Goal: Task Accomplishment & Management: Complete application form

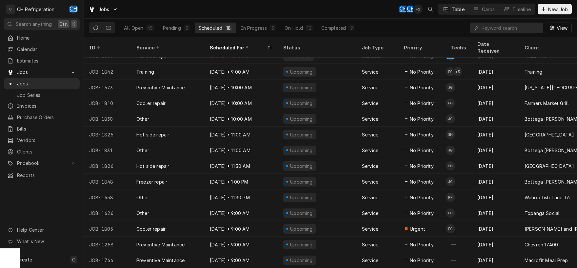
scroll to position [65, 0]
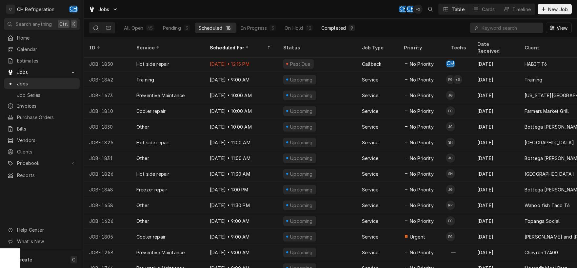
click at [337, 29] on div "Completed" at bounding box center [333, 28] width 25 height 7
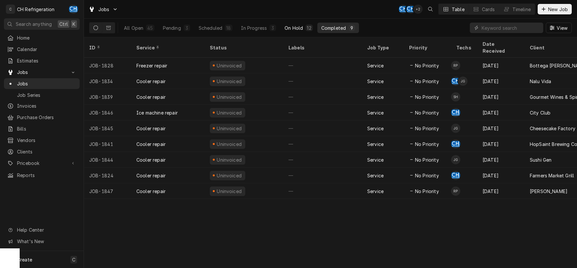
click at [299, 29] on div "On Hold" at bounding box center [293, 28] width 18 height 7
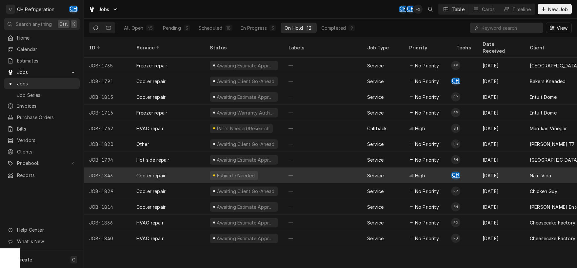
click at [317, 168] on div "—" at bounding box center [322, 176] width 79 height 16
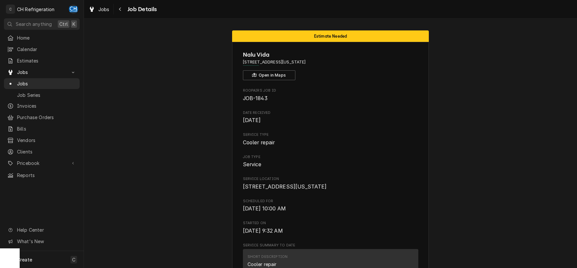
drag, startPoint x: 326, startPoint y: 62, endPoint x: 242, endPoint y: 64, distance: 84.6
copy span "[STREET_ADDRESS][US_STATE]"
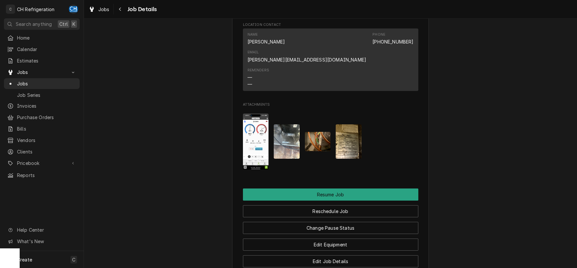
scroll to position [719, 0]
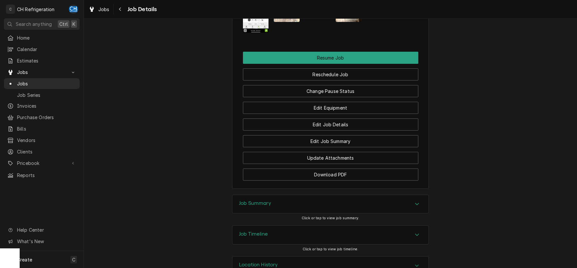
click at [416, 202] on icon "Accordion Header" at bounding box center [417, 204] width 5 height 5
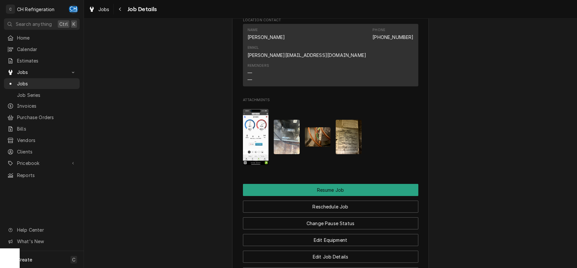
scroll to position [638, 0]
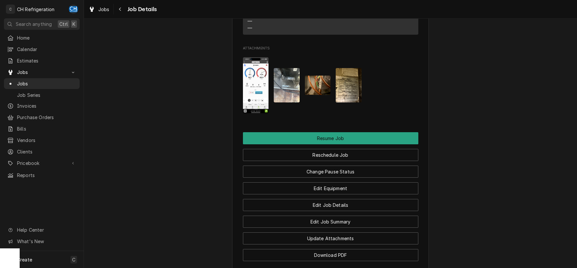
click at [342, 72] on img "Attachments" at bounding box center [349, 85] width 26 height 34
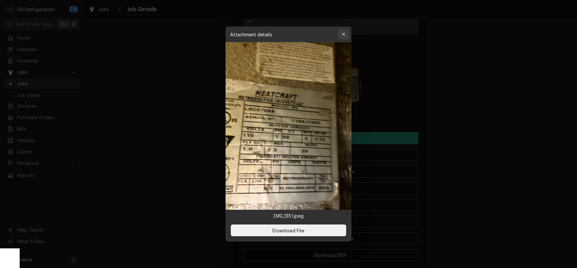
click at [344, 33] on icon "button" at bounding box center [344, 34] width 4 height 5
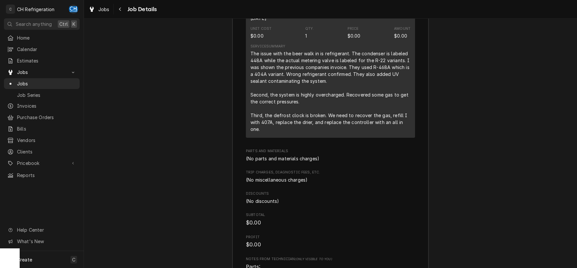
scroll to position [1186, 0]
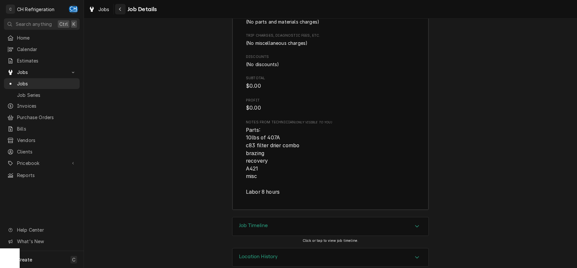
click at [119, 8] on icon "Navigate back" at bounding box center [120, 9] width 3 height 5
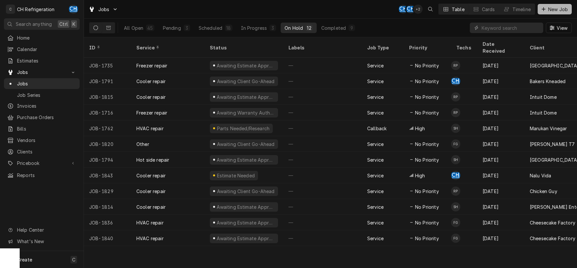
click at [547, 9] on span "New Job" at bounding box center [558, 9] width 22 height 7
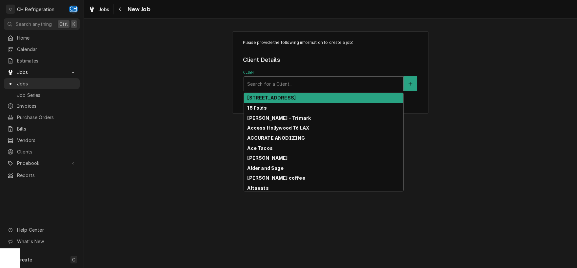
click at [265, 84] on div "Client" at bounding box center [323, 84] width 153 height 12
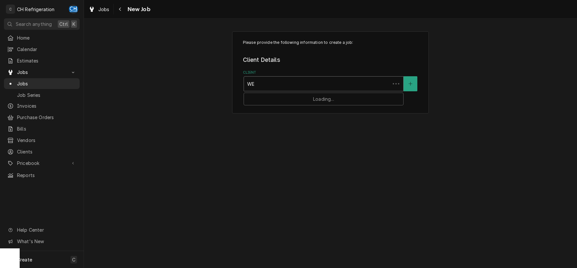
type input "W"
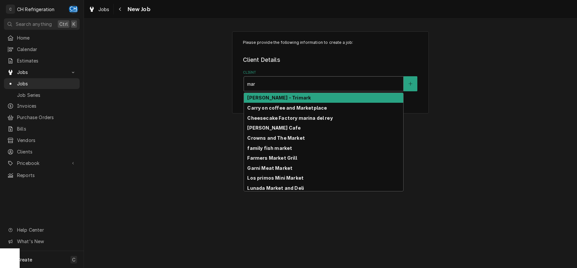
type input "marm"
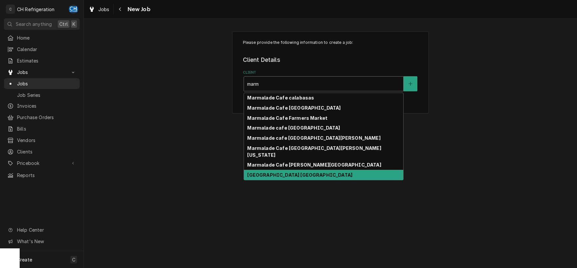
click at [286, 172] on strong "Marmalade Cafe Westlake" at bounding box center [299, 175] width 105 height 6
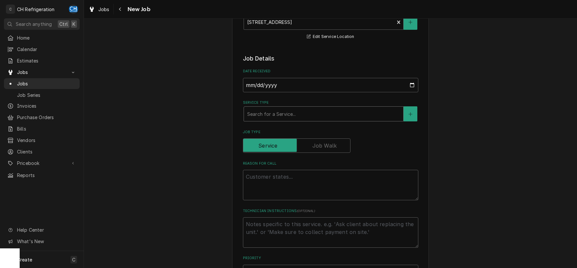
scroll to position [171, 0]
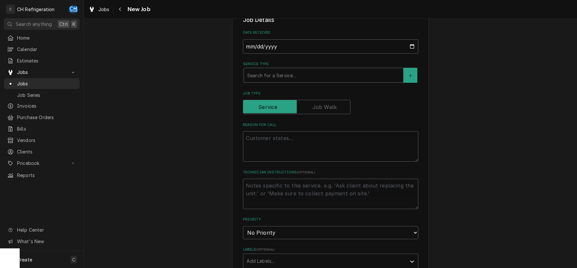
click at [345, 76] on div "Service Type" at bounding box center [323, 75] width 153 height 12
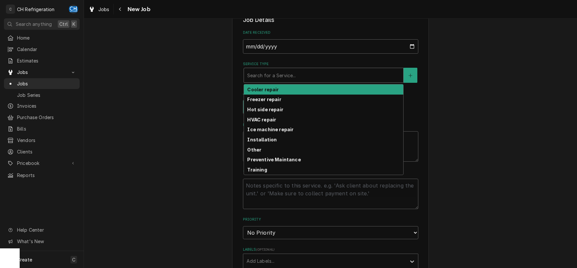
click at [294, 90] on div "Cooler repair" at bounding box center [323, 90] width 159 height 10
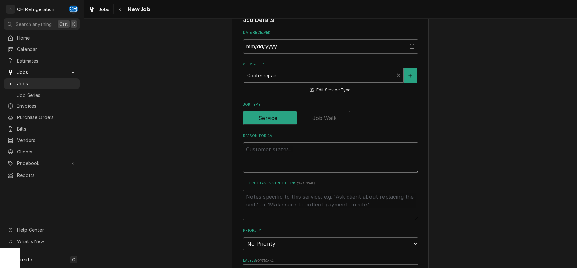
click at [325, 158] on textarea "Reason For Call" at bounding box center [330, 158] width 175 height 30
type textarea "x"
type textarea "c"
type textarea "x"
type textarea "co"
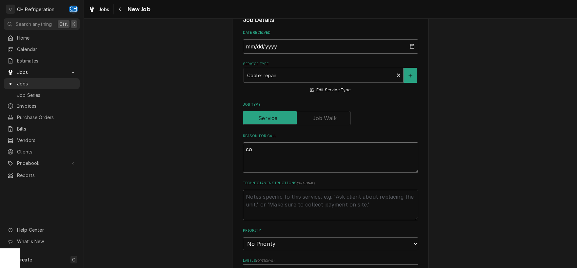
type textarea "x"
type textarea "col"
type textarea "x"
type textarea "cold"
type textarea "x"
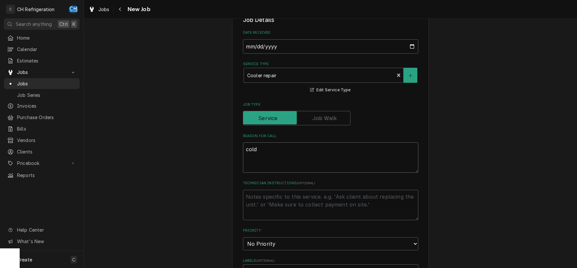
type textarea "cold"
type textarea "x"
type textarea "cold s"
type textarea "x"
type textarea "cold sy"
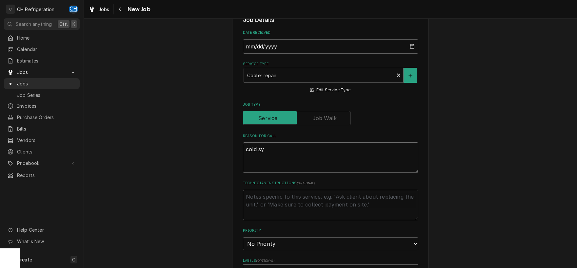
type textarea "x"
type textarea "cold sys"
type textarea "x"
type textarea "cold syst"
type textarea "x"
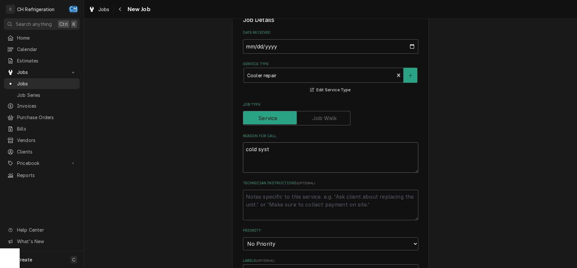
type textarea "cold syste"
type textarea "x"
type textarea "cold system"
type textarea "x"
type textarea "cold system"
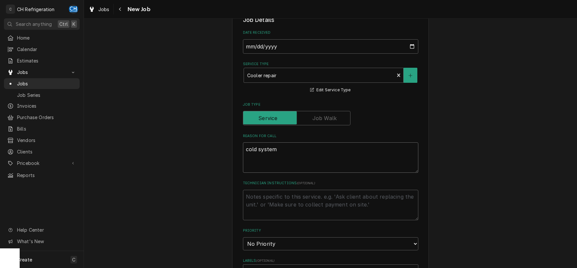
type textarea "x"
type textarea "cold system h"
type textarea "x"
type textarea "cold system he"
type textarea "x"
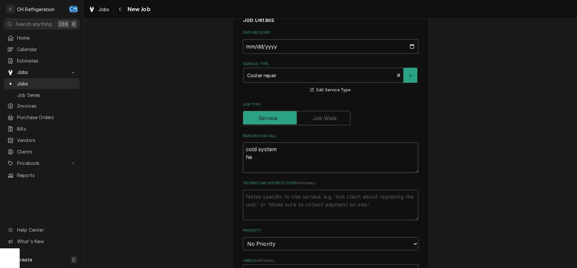
type textarea "cold system hea"
type textarea "x"
type textarea "cold system heal"
type textarea "x"
type textarea "cold system healt"
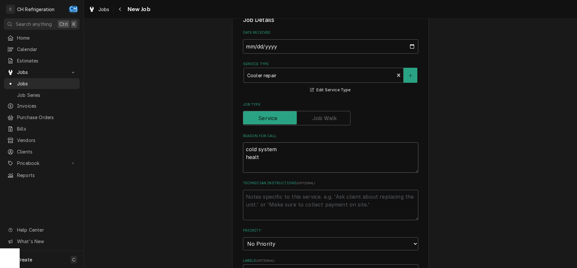
type textarea "x"
type textarea "cold system health"
type textarea "x"
type textarea "cold system health"
type textarea "x"
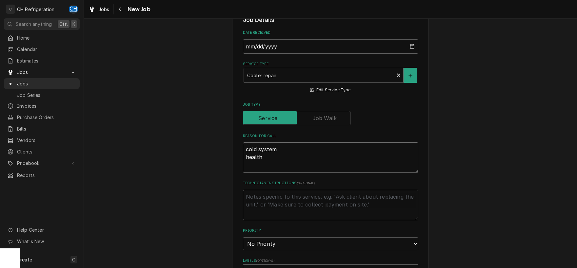
type textarea "cold system health d"
type textarea "x"
type textarea "cold system health de"
type textarea "x"
type textarea "cold system health dep"
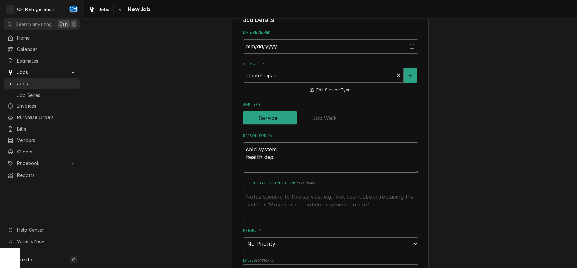
type textarea "x"
type textarea "cold system health dept"
type textarea "x"
type textarea "cold system health dep"
type textarea "x"
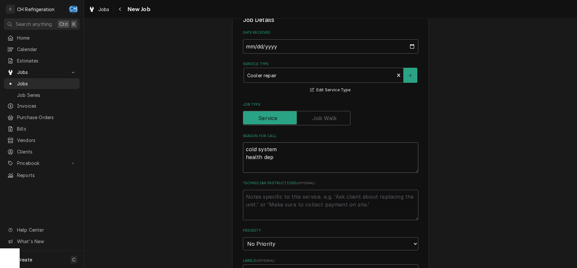
type textarea "cold system health de"
type textarea "x"
type textarea "cold system health d"
type textarea "x"
type textarea "cold system health"
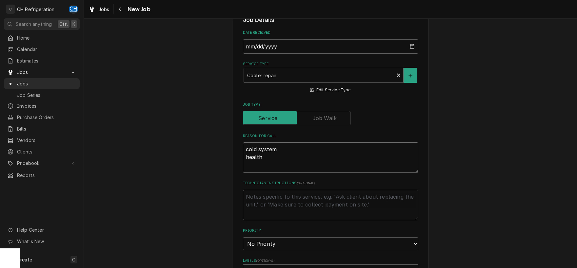
type textarea "x"
type textarea "cold system health"
type textarea "x"
type textarea "cold system healt"
type textarea "x"
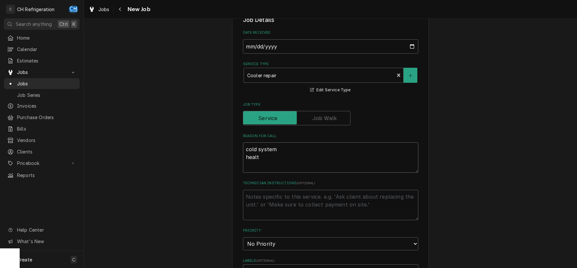
type textarea "cold system heal"
type textarea "x"
type textarea "cold system hea"
type textarea "x"
type textarea "cold system he"
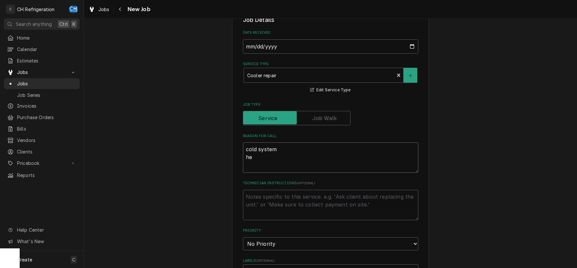
type textarea "x"
type textarea "cold system h"
type textarea "x"
type textarea "cold system"
type textarea "x"
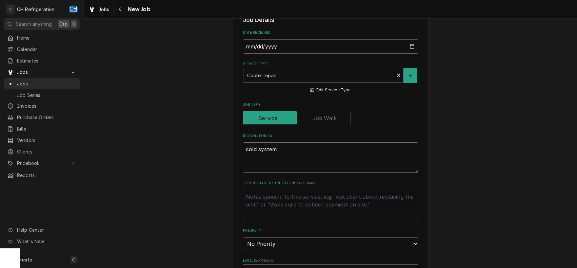
type textarea "cold system"
type textarea "x"
type textarea "cold syste"
type textarea "x"
type textarea "cold syst"
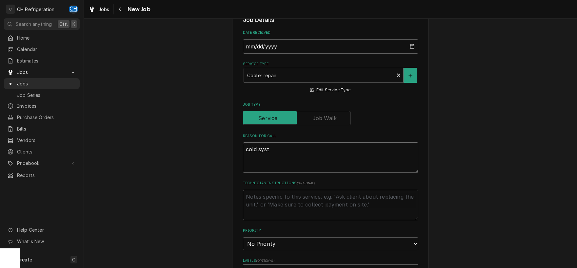
type textarea "x"
type textarea "cold sys"
type textarea "x"
type textarea "cold sy"
type textarea "x"
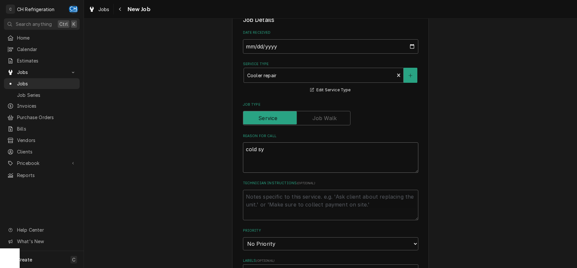
type textarea "cold s"
type textarea "x"
type textarea "cold"
type textarea "x"
type textarea "cold"
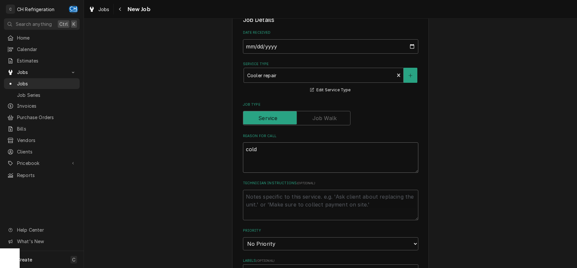
type textarea "x"
type textarea "col"
type textarea "x"
type textarea "co"
type textarea "x"
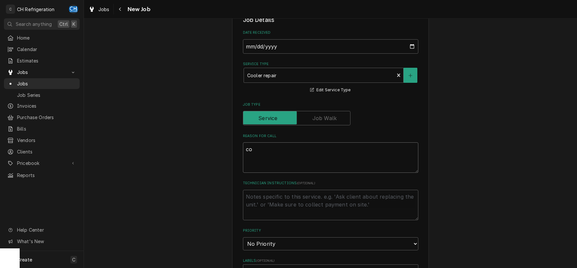
type textarea "c"
type textarea "x"
type textarea "i"
type textarea "x"
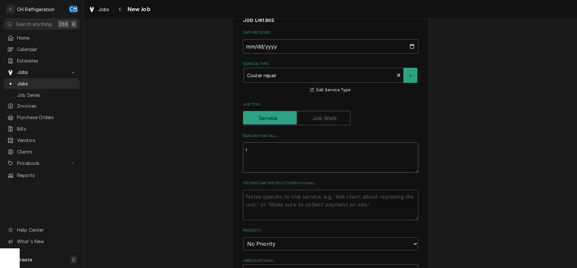
type textarea "in"
type textarea "x"
type textarea "ins"
type textarea "x"
type textarea "inst"
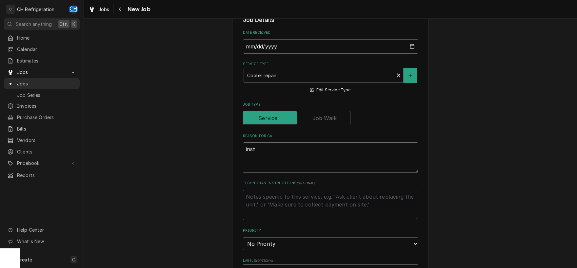
type textarea "x"
type textarea "insta"
type textarea "x"
type textarea "instal"
type textarea "x"
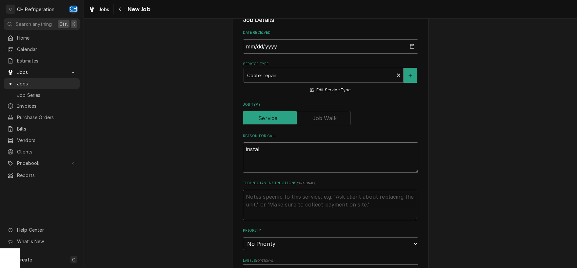
type textarea "install"
type textarea "x"
type textarea "install"
type textarea "x"
type textarea "install a"
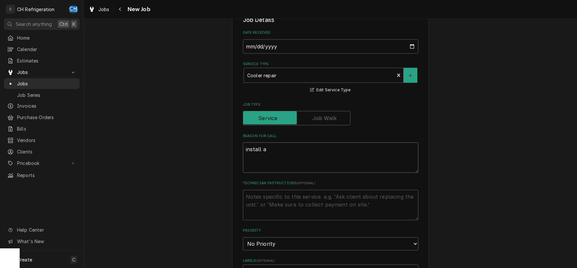
type textarea "x"
type textarea "install ai"
type textarea "x"
type textarea "install air"
type textarea "x"
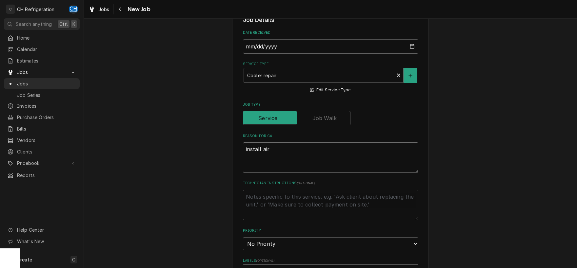
type textarea "install air"
type textarea "x"
type textarea "install air f"
type textarea "x"
type textarea "install air fl"
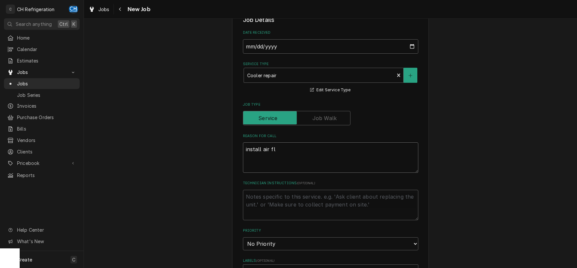
type textarea "x"
type textarea "install air flo"
type textarea "x"
type textarea "install air flow"
type textarea "x"
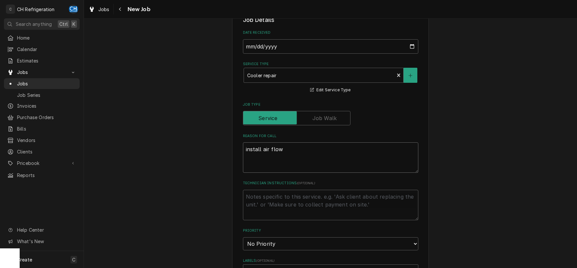
type textarea "install air flow"
type textarea "x"
type textarea "install air flow o"
type textarea "x"
type textarea "install air flow on"
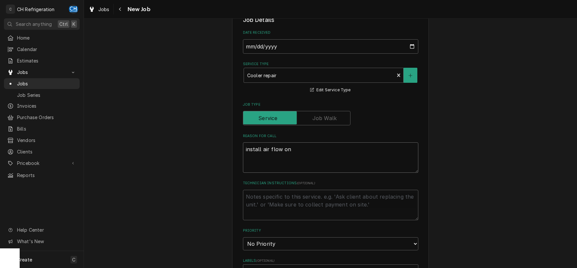
type textarea "x"
type textarea "install air flow on"
type textarea "x"
type textarea "install air flow on s"
type textarea "x"
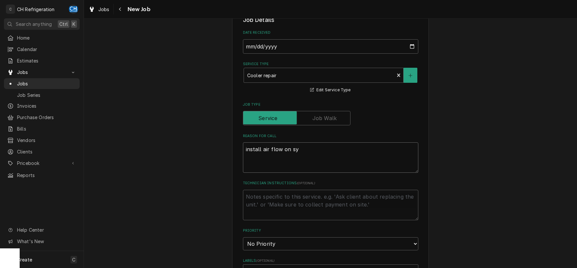
type textarea "install air flow on sys"
type textarea "x"
type textarea "install air flow on syst"
type textarea "x"
type textarea "install air flow on syste"
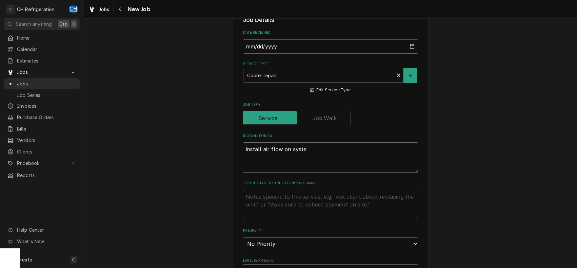
type textarea "x"
type textarea "install air flow on system"
type textarea "x"
type textarea "install air flow on system C"
type textarea "x"
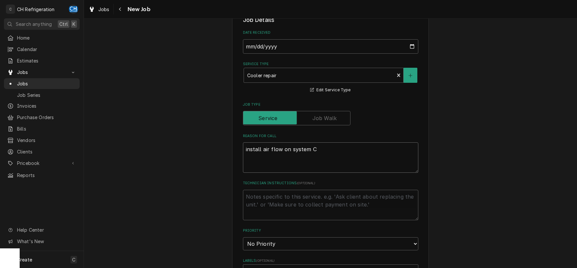
type textarea "install air flow on system C?"
click at [290, 151] on textarea "install air flow on system C?" at bounding box center [330, 158] width 175 height 30
type textarea "x"
type textarea "install air flow on Csystem C?"
type textarea "x"
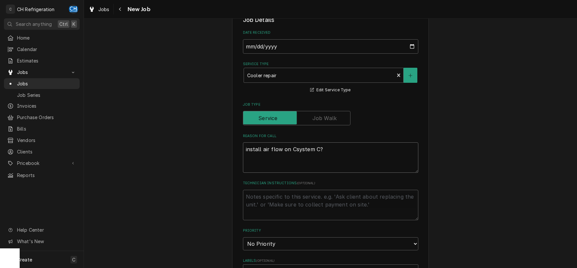
type textarea "install air flow on COsystem C?"
type textarea "x"
type textarea "install air flow on COLsystem C?"
type textarea "x"
type textarea "install air flow on COLDsystem C?"
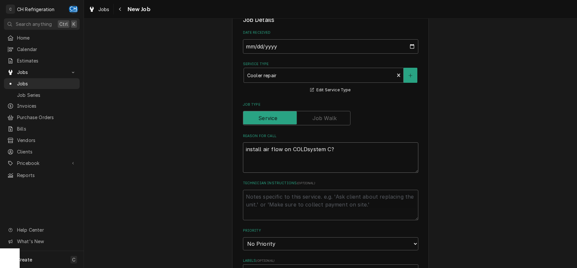
type textarea "x"
type textarea "install air flow on COLD system C?"
type textarea "x"
type textarea "install air flow on COLD Csystem C?"
type textarea "x"
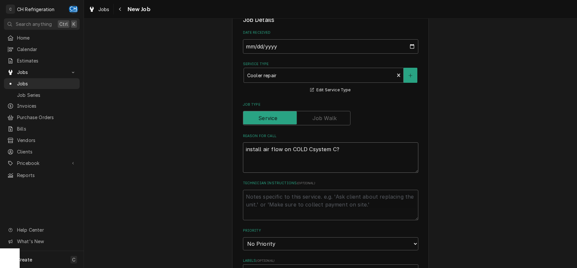
type textarea "install air flow on COLD COsystem C?"
type textarea "x"
type textarea "install air flow on COLD COOsystem C?"
type textarea "x"
type textarea "install air flow on COLD COOLsystem C?"
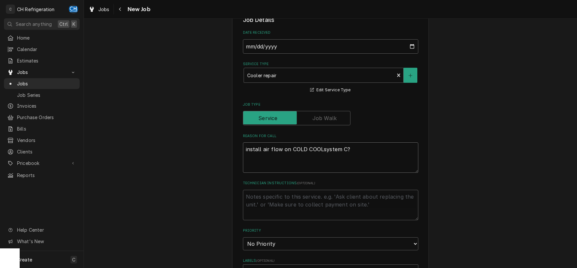
type textarea "x"
type textarea "install air flow on COLD COOLEsystem C?"
type textarea "x"
type textarea "install air flow on COLD COOLERsystem C?"
type textarea "x"
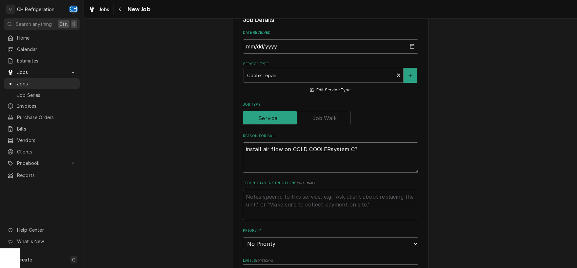
type textarea "install air flow on COLD COOLEsystem C?"
type textarea "x"
type textarea "install air flow on COLD COOLsystem C?"
type textarea "x"
type textarea "install air flow on COLD COOsystem C?"
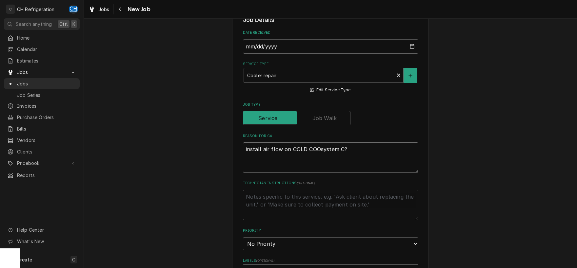
type textarea "x"
type textarea "install air flow on COLD COsystem C?"
type textarea "x"
type textarea "install air flow on COLD Csystem C?"
type textarea "x"
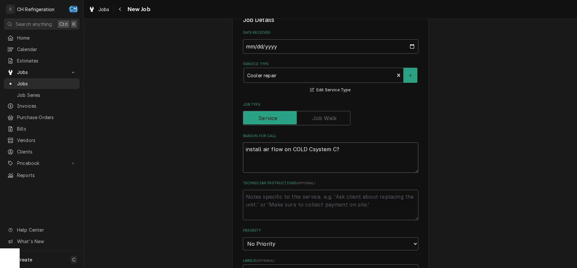
type textarea "install air flow on COLD system C?"
type textarea "x"
type textarea "install air flow on COLsystem C?"
type textarea "x"
type textarea "install air flow on COsystem C?"
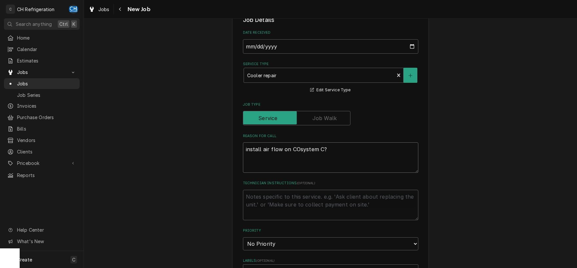
type textarea "x"
type textarea "install air flow on Csystem C?"
type textarea "x"
type textarea "install air flow on system C?"
type textarea "x"
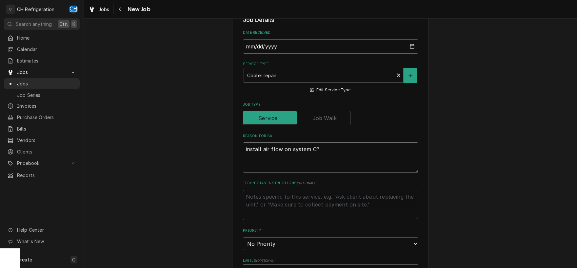
type textarea "install air flow on csystem C?"
type textarea "x"
type textarea "install air flow on cosystem C?"
type textarea "x"
type textarea "install air flow on colsystem C?"
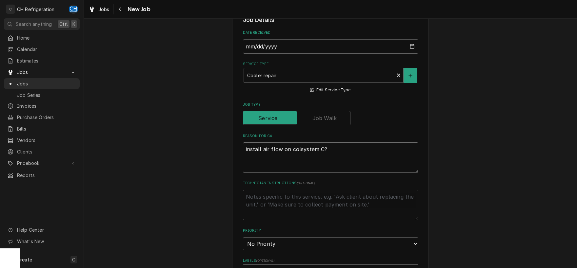
type textarea "x"
type textarea "install air flow on coldsystem C?"
type textarea "x"
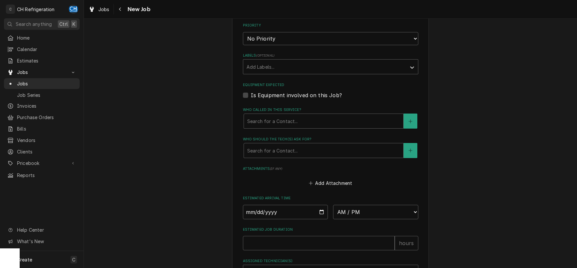
scroll to position [444, 0]
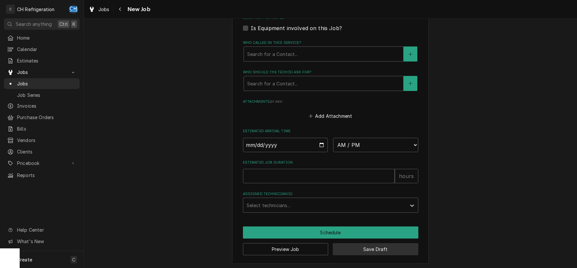
click at [397, 251] on button "Save Draft" at bounding box center [376, 250] width 86 height 12
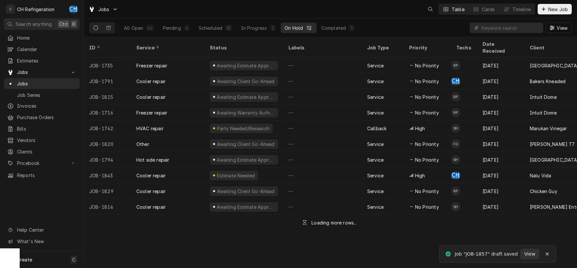
click at [541, 7] on div "Dynamic Content Wrapper" at bounding box center [543, 9] width 7 height 7
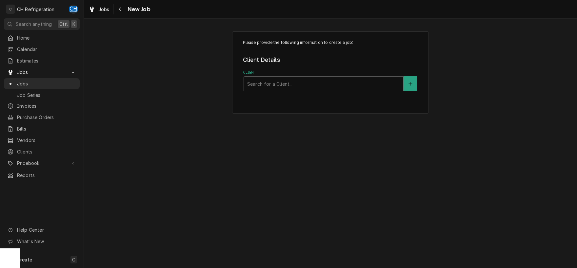
click at [311, 83] on div "Client" at bounding box center [323, 84] width 153 height 12
type input "betc"
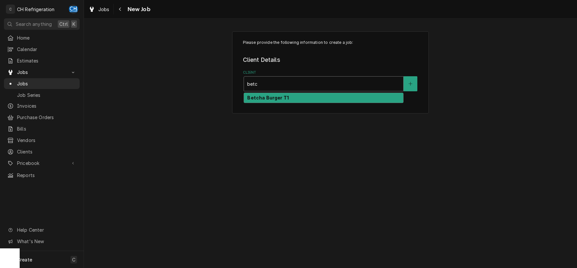
click at [312, 95] on div "Betcha Burger T1" at bounding box center [323, 98] width 159 height 10
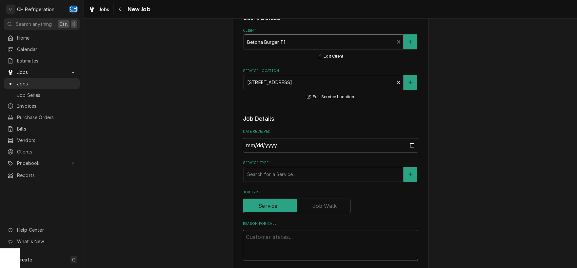
scroll to position [68, 0]
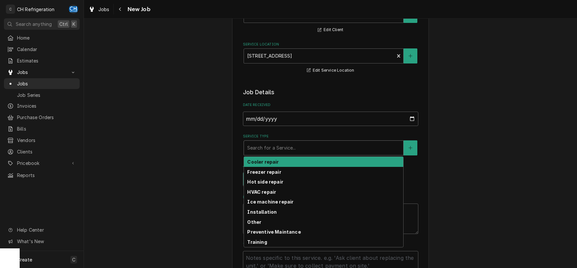
click at [299, 150] on div "Service Type" at bounding box center [323, 148] width 153 height 12
click at [280, 165] on div "Cooler repair" at bounding box center [323, 162] width 159 height 10
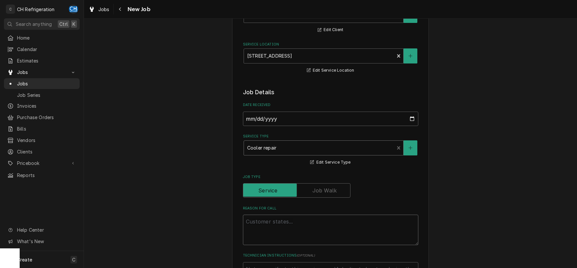
click at [295, 228] on textarea "Reason For Call" at bounding box center [330, 230] width 175 height 30
type textarea "x"
type textarea "b"
type textarea "x"
type textarea "br"
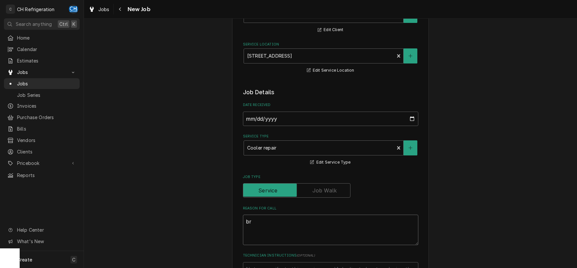
type textarea "x"
type textarea "bro"
type textarea "x"
type textarea "brok"
type textarea "x"
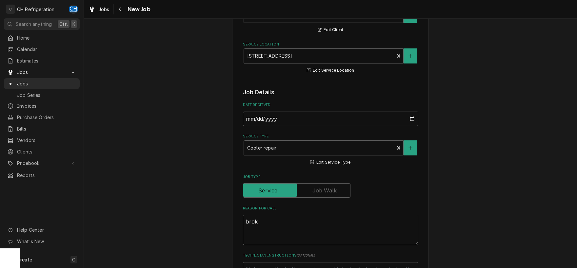
type textarea "broke"
type textarea "x"
type textarea "broken"
type textarea "x"
type textarea "broken"
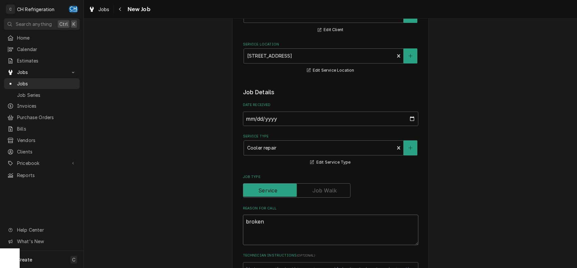
type textarea "x"
type textarea "broken co"
type textarea "x"
type textarea "broken coo"
type textarea "x"
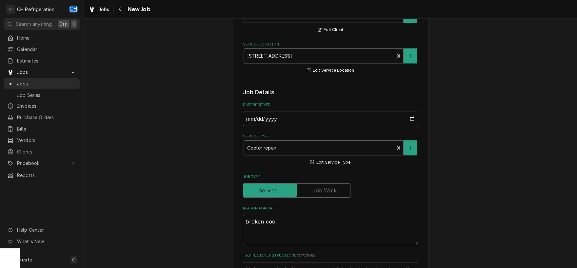
type textarea "broken cool"
type textarea "x"
type textarea "broken coole"
type textarea "x"
type textarea "broken cooler"
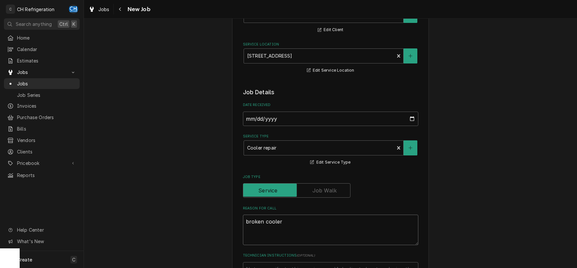
type textarea "x"
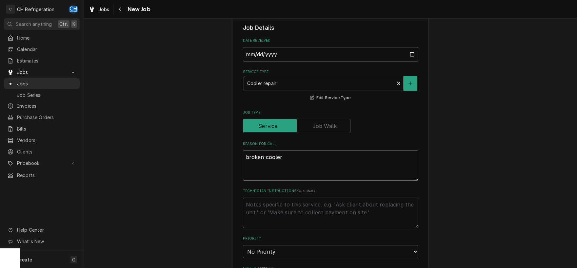
scroll to position [205, 0]
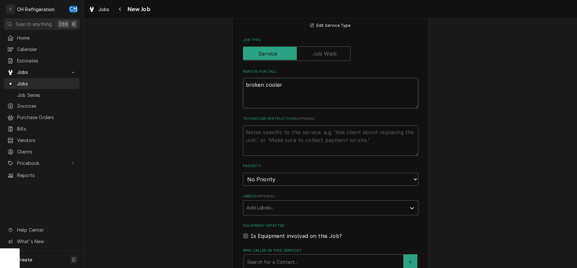
type textarea "broken cooler"
click at [243, 173] on select "No Priority Urgent High Medium Low" at bounding box center [330, 179] width 175 height 13
click at [466, 149] on div "Please provide the following information to create a job: Client Details Client…" at bounding box center [330, 149] width 493 height 658
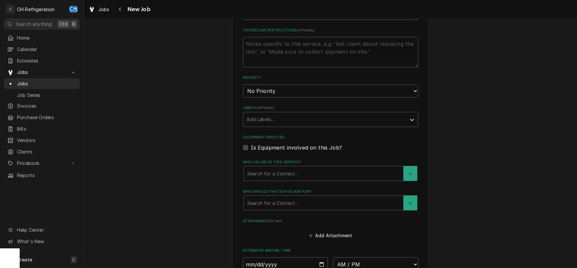
scroll to position [342, 0]
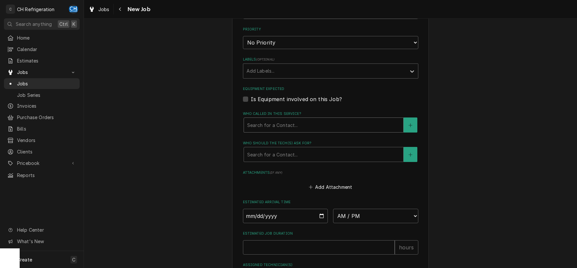
click at [321, 118] on div "Search for a Contact..." at bounding box center [324, 125] width 160 height 15
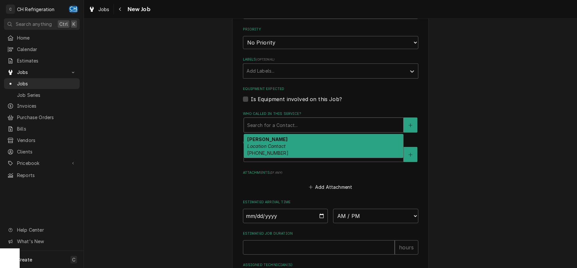
click at [315, 151] on div "Jannette Location Contact (323) 270-9524" at bounding box center [323, 146] width 159 height 24
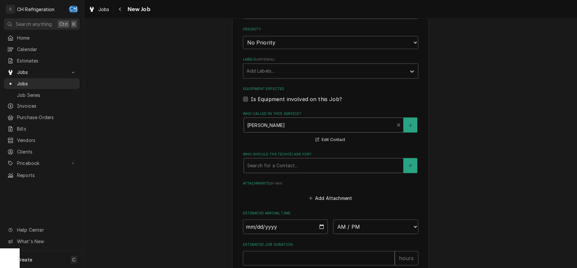
click at [312, 159] on div "Search for a Contact..." at bounding box center [323, 166] width 159 height 14
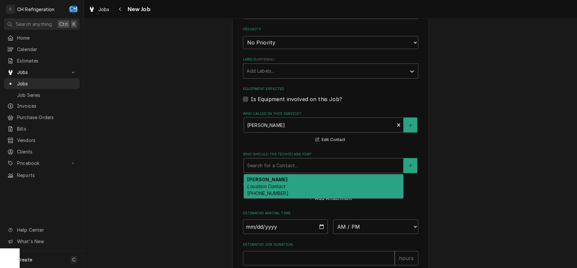
click at [296, 184] on div "Jannette Location Contact (323) 270-9524" at bounding box center [323, 187] width 159 height 24
type textarea "x"
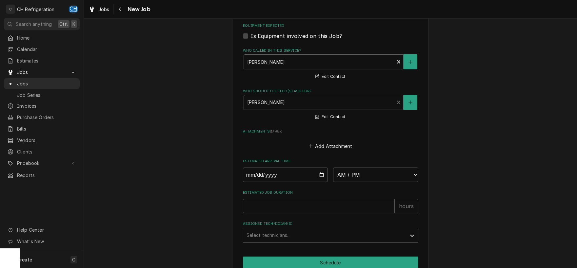
scroll to position [436, 0]
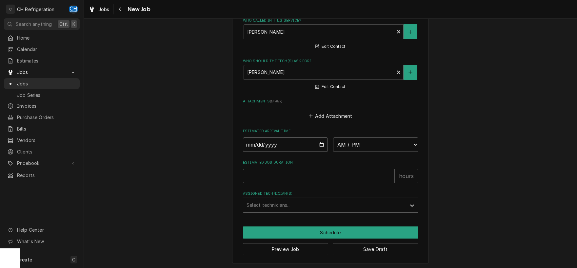
click at [323, 146] on input "Date" at bounding box center [285, 145] width 85 height 14
type input "2025-09-02"
type textarea "x"
click at [333, 138] on select "AM / PM 6:00 AM 6:15 AM 6:30 AM 6:45 AM 7:00 AM 7:15 AM 7:30 AM 7:45 AM 8:00 AM…" at bounding box center [375, 145] width 85 height 14
select select "13:30:00"
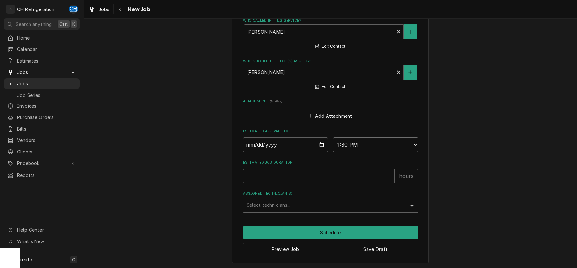
click option "1:30 PM" at bounding box center [0, 0] width 0 height 0
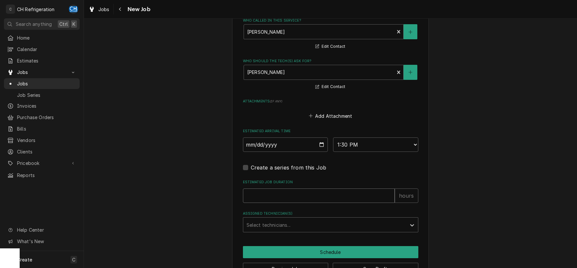
click at [328, 200] on input "Estimated Job Duration" at bounding box center [319, 196] width 152 height 14
type textarea "x"
type input "2"
click at [331, 229] on div "Assigned Technician(s)" at bounding box center [324, 225] width 156 height 12
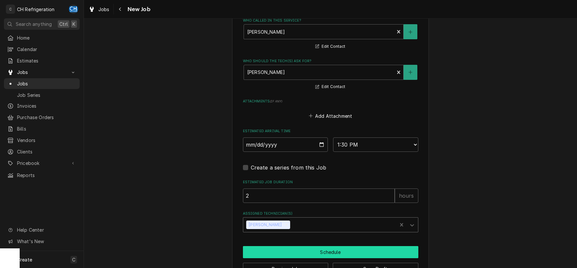
click at [322, 251] on button "Schedule" at bounding box center [330, 252] width 175 height 12
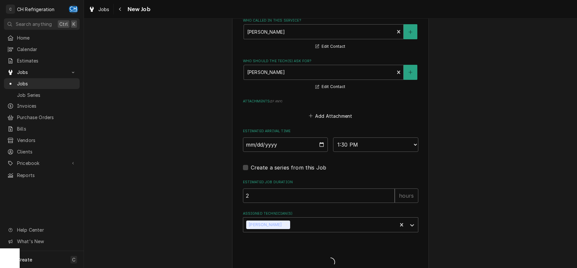
type textarea "x"
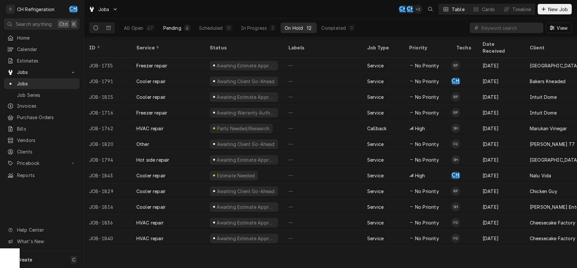
click at [173, 27] on div "Pending" at bounding box center [172, 28] width 18 height 7
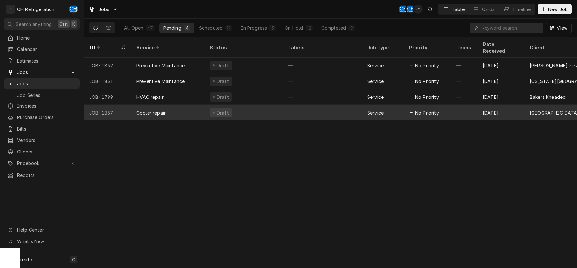
click at [293, 105] on div "—" at bounding box center [322, 113] width 79 height 16
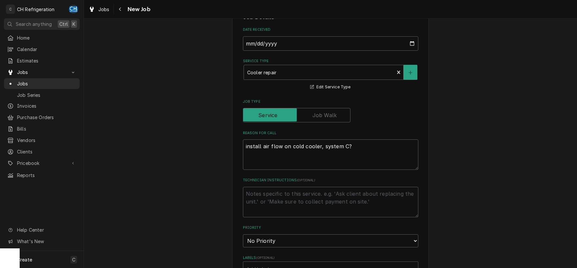
scroll to position [205, 0]
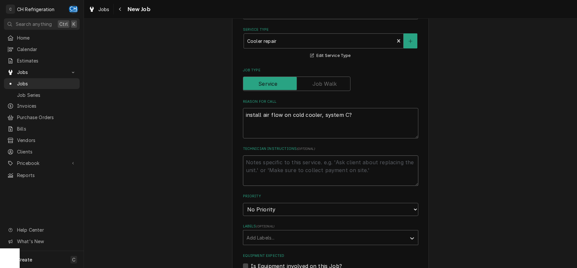
click at [332, 168] on textarea "Technician Instructions ( optional )" at bounding box center [330, 171] width 175 height 30
type textarea "x"
type textarea "M"
type textarea "x"
type textarea "Ma"
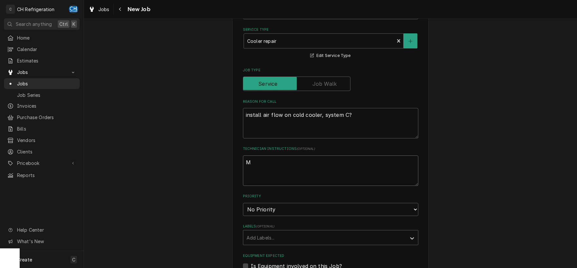
type textarea "x"
type textarea "Mar"
type textarea "x"
type textarea "Mary"
type textarea "x"
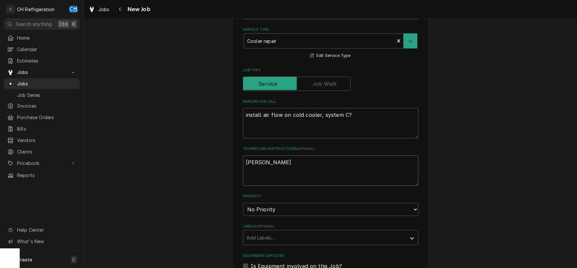
type textarea "Mary"
type textarea "x"
type textarea "Mary w"
type textarea "x"
type textarea "Mary wa"
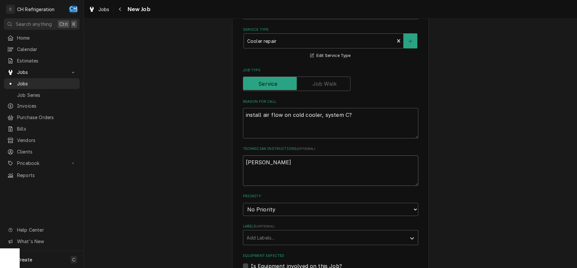
type textarea "x"
type textarea "Mary wan"
type textarea "x"
type textarea "Mary want"
type textarea "x"
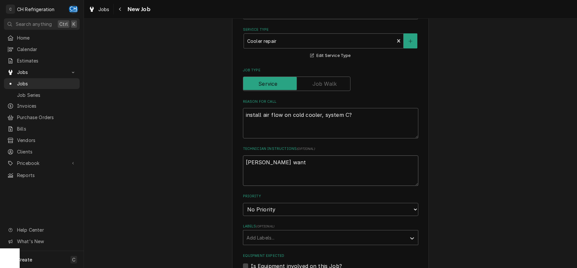
type textarea "Mary wants"
type textarea "x"
type textarea "Mary wants"
type textarea "x"
type textarea "Mary wants t"
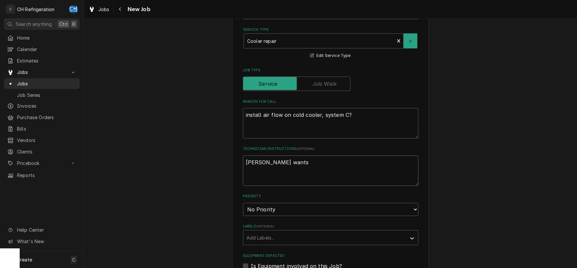
type textarea "x"
type textarea "Mary wants to"
type textarea "x"
type textarea "Mary wants to"
type textarea "x"
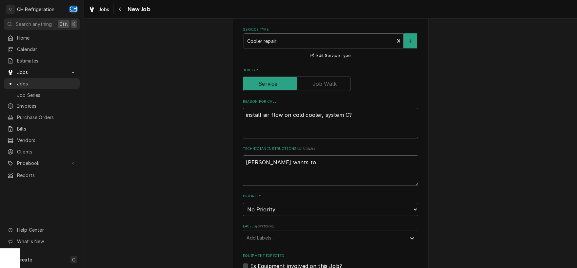
type textarea "Mary wants to d"
type textarea "x"
type textarea "Mary wants to di"
type textarea "x"
type textarea "Mary wants to dis"
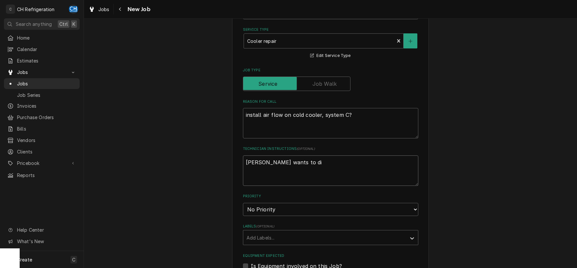
type textarea "x"
type textarea "Mary wants to disc"
type textarea "x"
type textarea "Mary wants to discu"
type textarea "x"
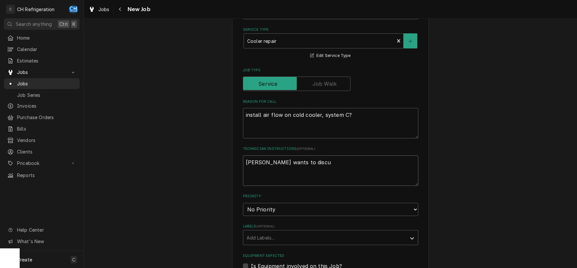
type textarea "Mary wants to discus"
type textarea "x"
type textarea "Mary wants to discuss"
type textarea "x"
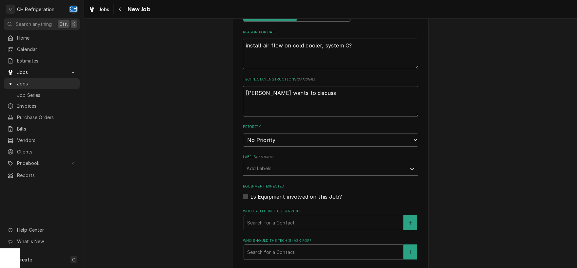
scroll to position [308, 0]
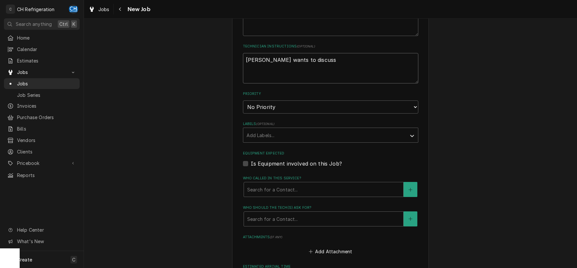
type textarea "Mary wants to discuss"
type textarea "x"
type textarea "Mary wants to discuss x"
type textarea "x"
type textarea "Mary wants to discuss"
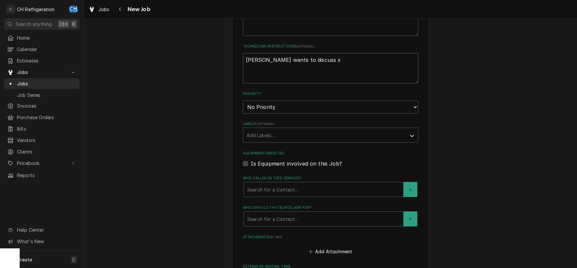
type textarea "x"
type textarea "Mary wants to discuss d"
type textarea "x"
type textarea "Mary wants to discuss du"
type textarea "x"
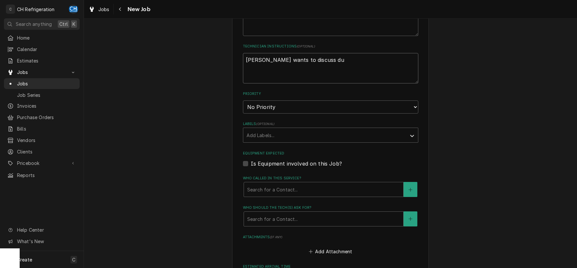
type textarea "Mary wants to discuss due"
type textarea "x"
type textarea "Mary wants to discuss due"
type textarea "x"
type textarea "Mary wants to discuss due t"
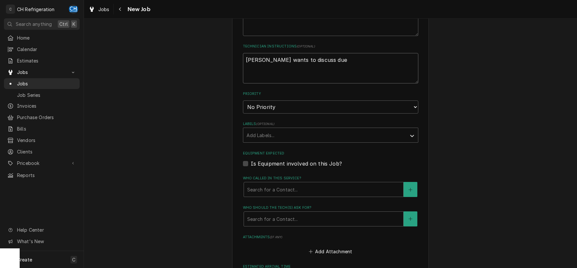
type textarea "x"
type textarea "Mary wants to discuss due to"
type textarea "x"
type textarea "Mary wants to discuss due to"
type textarea "x"
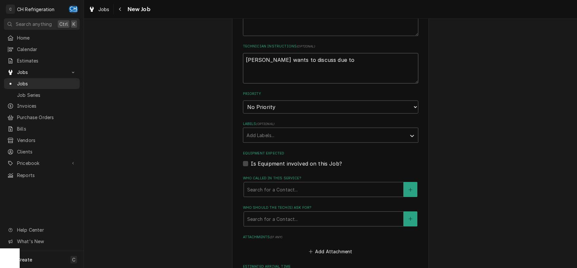
type textarea "Mary wants to discuss due to p"
type textarea "x"
type textarea "Mary wants to discuss due to pr"
type textarea "x"
type textarea "Mary wants to discuss due to pre"
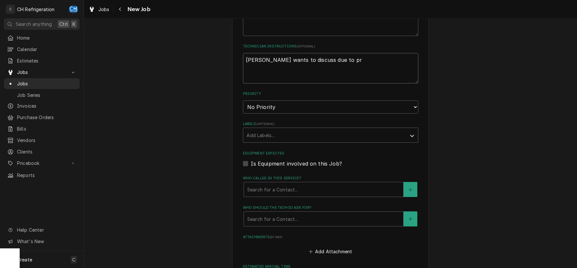
type textarea "x"
type textarea "Mary wants to discuss due to pres"
type textarea "x"
type textarea "Mary wants to discuss due to press"
type textarea "x"
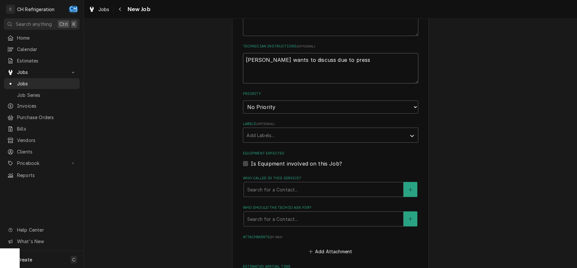
type textarea "Mary wants to discuss due to pressu"
type textarea "x"
type textarea "Mary wants to discuss due to pressur"
type textarea "x"
type textarea "Mary wants to discuss due to pressure"
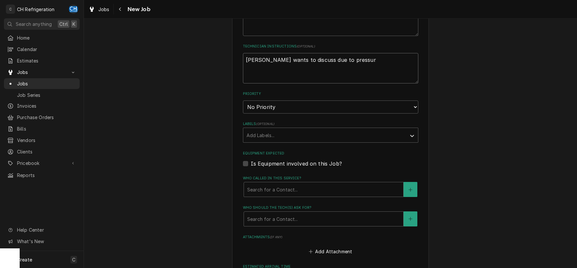
type textarea "x"
type textarea "Mary wants to discuss due to pressure"
type textarea "x"
type textarea "Mary wants to discuss due to pressure f"
type textarea "x"
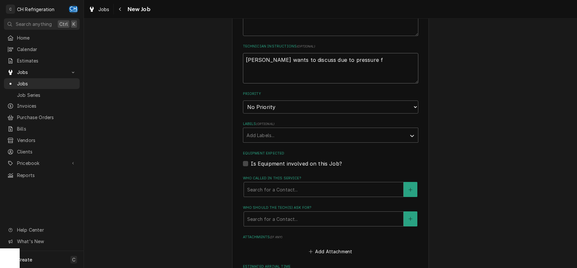
type textarea "Mary wants to discuss due to pressure fr"
type textarea "x"
type textarea "Mary wants to discuss due to pressure fro"
type textarea "x"
type textarea "Mary wants to discuss due to pressure from"
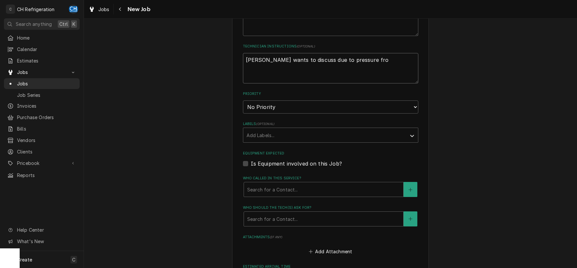
type textarea "x"
type textarea "Mary wants to discuss due to pressure from"
type textarea "x"
type textarea "Mary wants to discuss due to pressure from H"
type textarea "x"
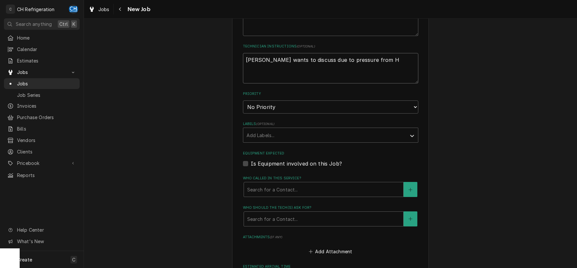
type textarea "Mary wants to discuss due to pressure from He"
type textarea "x"
type textarea "Mary wants to discuss due to pressure from Hea"
type textarea "x"
type textarea "Mary wants to discuss due to pressure from Heal"
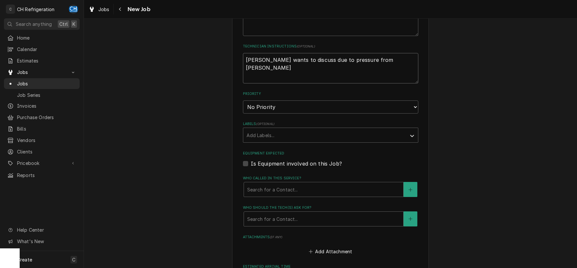
type textarea "x"
type textarea "Mary wants to discuss due to pressure from Healt"
type textarea "x"
type textarea "Mary wants to discuss due to pressure from Healthg"
type textarea "x"
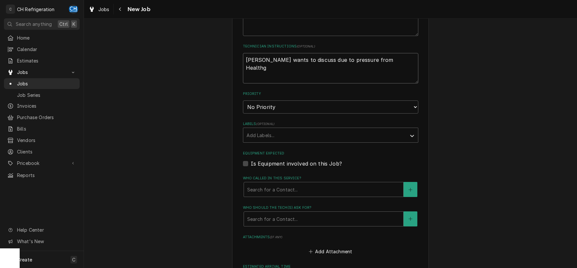
type textarea "Mary wants to discuss due to pressure from Health"
type textarea "x"
type textarea "Mary wants to discuss due to pressure from Health"
type textarea "x"
type textarea "Mary wants to discuss due to pressure from Health D"
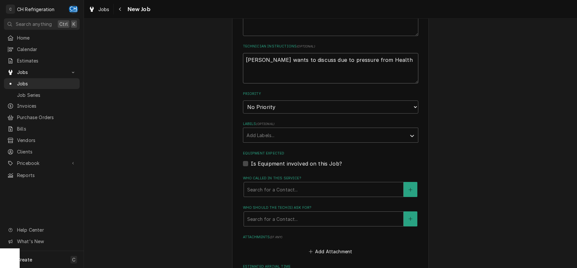
type textarea "x"
type textarea "Mary wants to discuss due to pressure from Health De"
type textarea "x"
type textarea "Mary wants to discuss due to pressure from Health Dep"
type textarea "x"
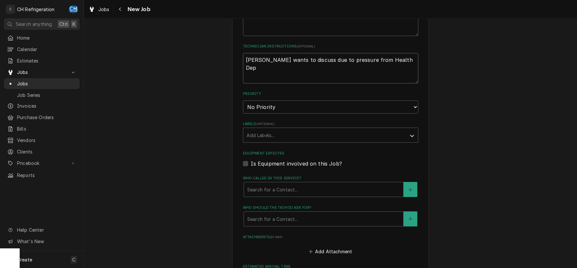
type textarea "Mary wants to discuss due to pressure from Health Dept"
type textarea "x"
type textarea "Mary wants to discuss due to pressure from Health Dept."
type textarea "x"
type textarea "Mary wants to discuss due to pressure from Health Dept."
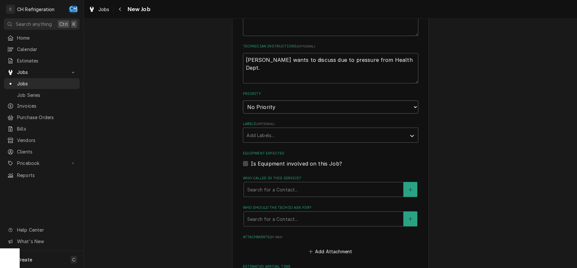
click at [243, 101] on select "No Priority Urgent High Medium Low" at bounding box center [330, 107] width 175 height 13
select select "2"
click option "High" at bounding box center [0, 0] width 0 height 0
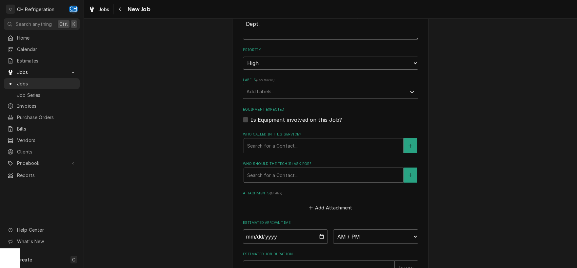
scroll to position [377, 0]
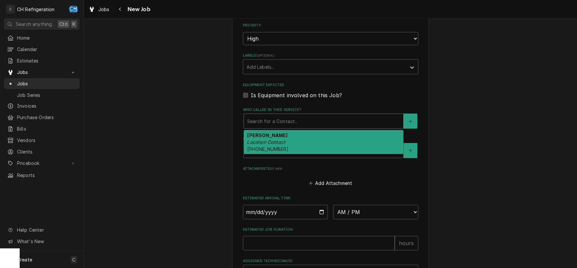
click at [322, 117] on div "Who called in this service?" at bounding box center [323, 121] width 153 height 12
click at [292, 146] on div "Mary Location Contact (818) 571-0603" at bounding box center [323, 142] width 159 height 24
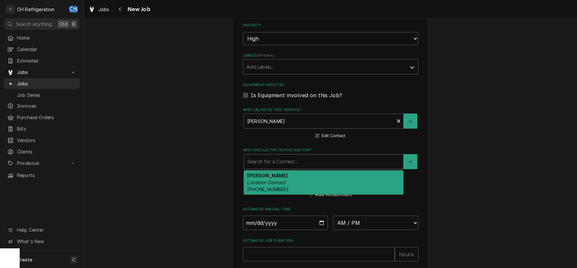
click at [294, 157] on div "Who should the tech(s) ask for?" at bounding box center [323, 162] width 153 height 12
click at [280, 182] on em "Location Contact" at bounding box center [266, 183] width 38 height 6
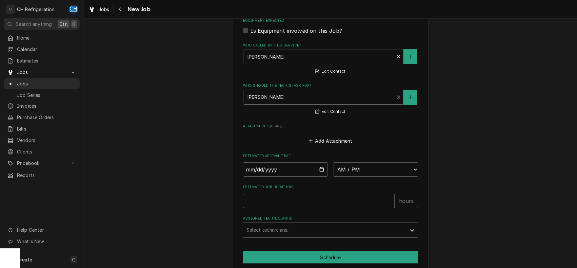
scroll to position [483, 0]
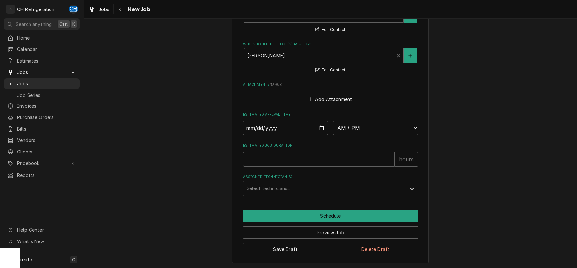
click at [294, 186] on div "Assigned Technician(s)" at bounding box center [324, 189] width 156 height 12
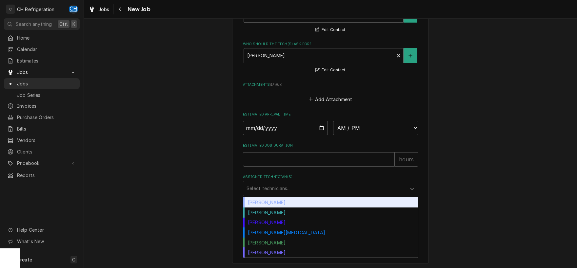
click at [276, 202] on div "Chris Hiraga" at bounding box center [330, 203] width 175 height 10
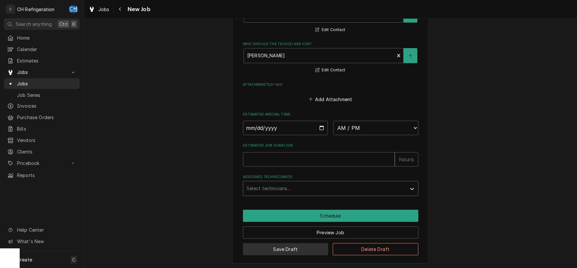
click at [283, 251] on button "Save Draft" at bounding box center [286, 250] width 86 height 12
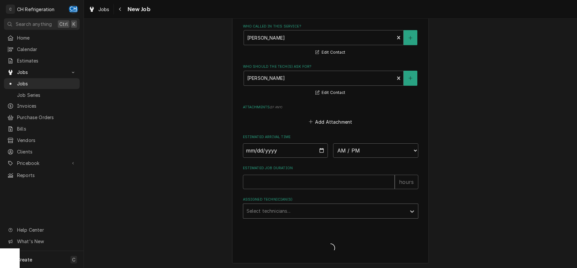
type textarea "x"
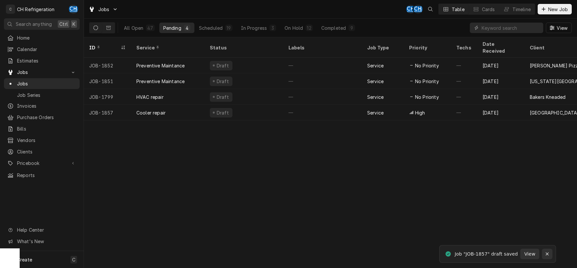
click at [550, 254] on div "Notifications alt+T" at bounding box center [547, 254] width 7 height 7
click at [262, 30] on div "In Progress" at bounding box center [254, 28] width 26 height 7
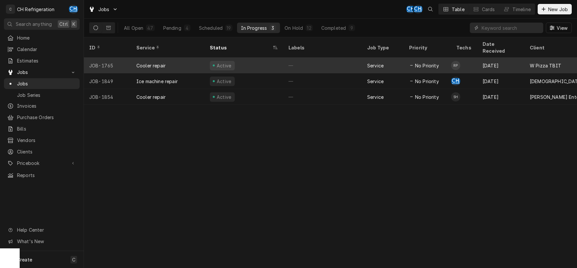
click at [321, 60] on div "—" at bounding box center [322, 66] width 79 height 16
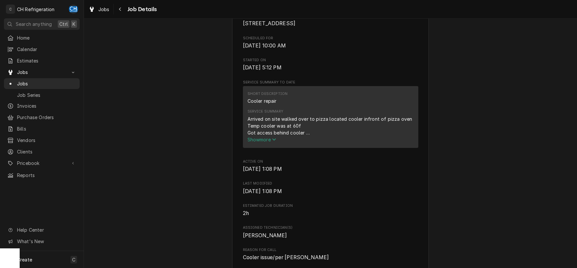
scroll to position [445, 0]
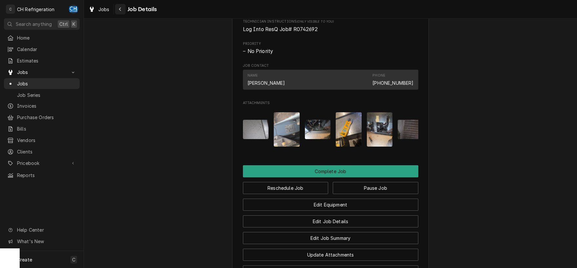
click at [122, 10] on div "Navigate back" at bounding box center [120, 9] width 7 height 7
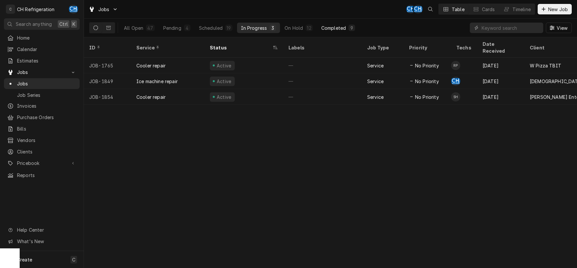
click at [326, 28] on div "Completed" at bounding box center [333, 28] width 25 height 7
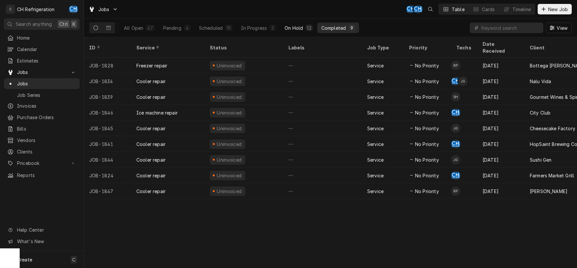
click at [296, 29] on div "On Hold" at bounding box center [293, 28] width 18 height 7
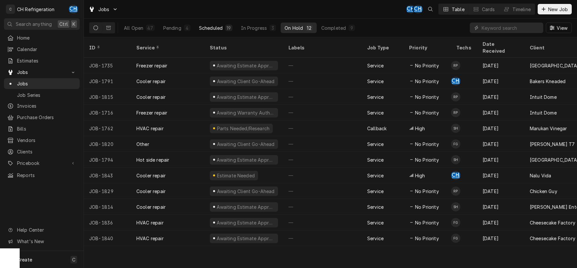
click at [210, 28] on div "Scheduled" at bounding box center [211, 28] width 24 height 7
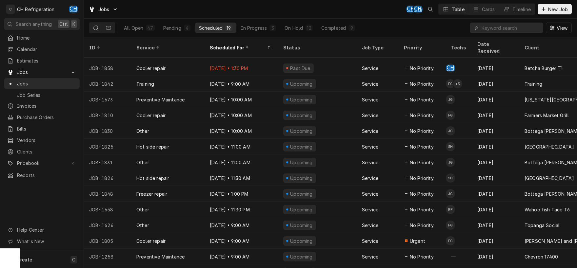
scroll to position [80, 0]
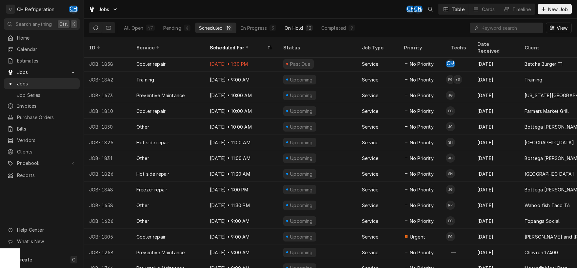
click at [284, 28] on div "On Hold" at bounding box center [293, 28] width 18 height 7
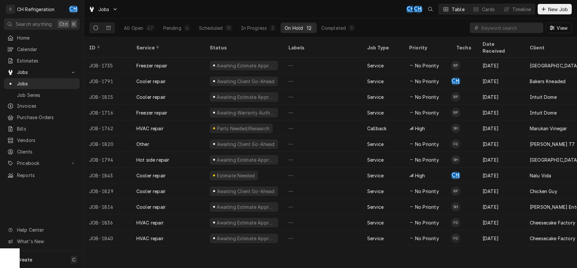
scroll to position [0, 0]
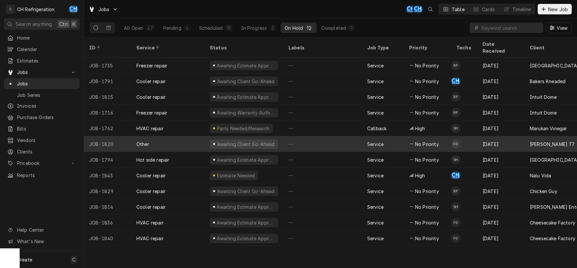
click at [324, 136] on div "—" at bounding box center [322, 144] width 79 height 16
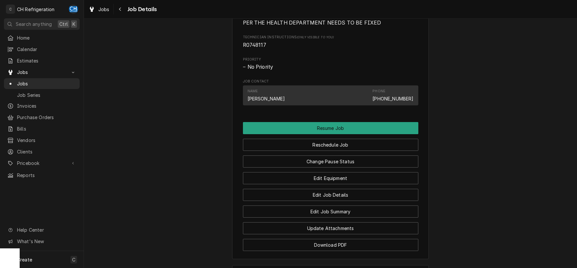
scroll to position [445, 0]
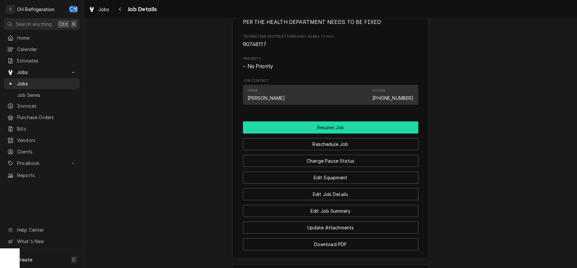
click at [332, 134] on button "Resume Job" at bounding box center [330, 128] width 175 height 12
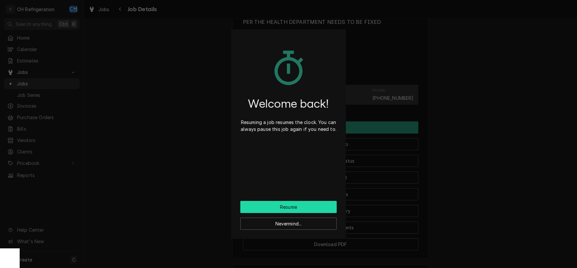
click at [291, 205] on button "Resume" at bounding box center [288, 207] width 96 height 12
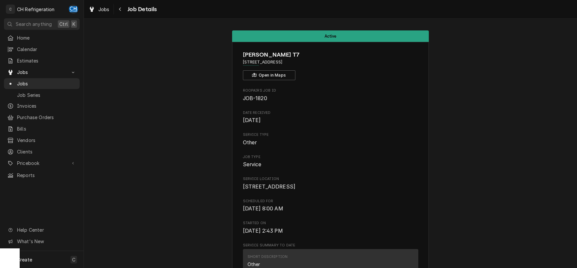
scroll to position [473, 0]
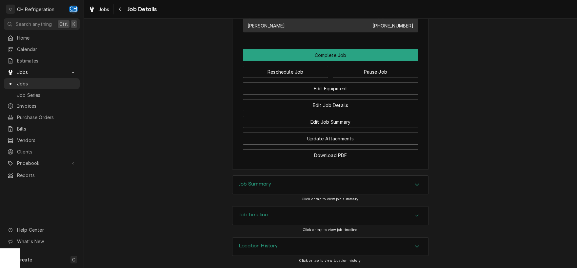
click at [372, 66] on div "Reschedule Job Pause Job" at bounding box center [330, 69] width 175 height 17
click at [372, 68] on button "Pause Job" at bounding box center [376, 72] width 86 height 12
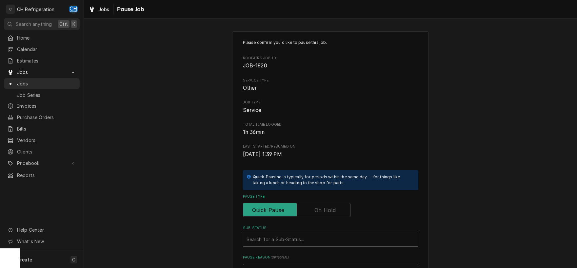
scroll to position [99, 0]
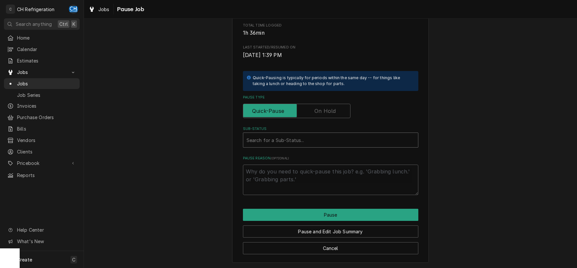
type textarea "x"
click at [326, 143] on div "Sub-Status" at bounding box center [330, 140] width 168 height 12
click at [459, 87] on div "Please confirm you'd like to pause this job. Roopairs Job ID JOB-1820 Service T…" at bounding box center [330, 97] width 493 height 342
click at [335, 107] on input "Pause Type" at bounding box center [297, 111] width 102 height 14
checkbox input "true"
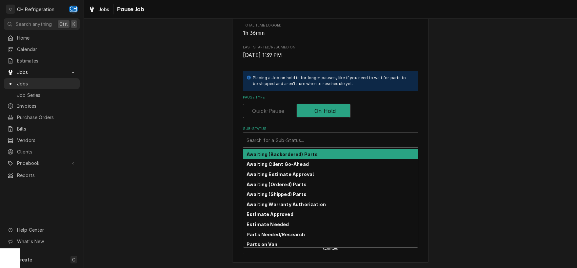
click at [310, 137] on div "Sub-Status" at bounding box center [330, 140] width 168 height 12
click at [496, 132] on div "Please confirm you'd like to pause this job. Roopairs Job ID JOB-1820 Service T…" at bounding box center [330, 97] width 493 height 342
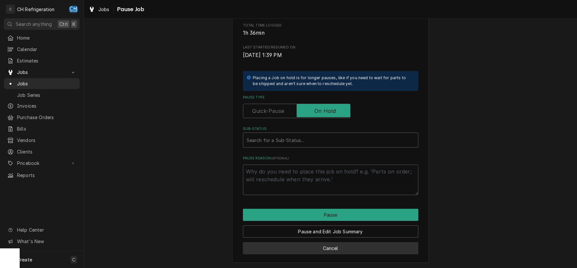
click at [352, 244] on button "Cancel" at bounding box center [330, 249] width 175 height 12
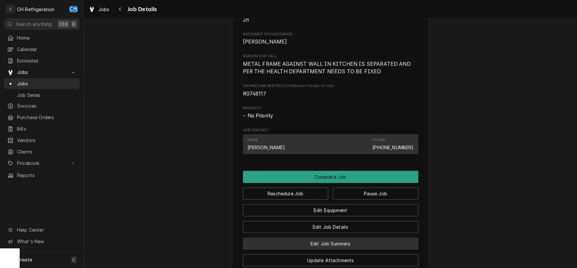
scroll to position [466, 0]
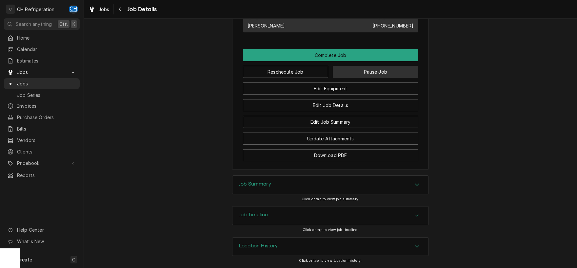
click at [379, 77] on button "Pause Job" at bounding box center [376, 72] width 86 height 12
type textarea "x"
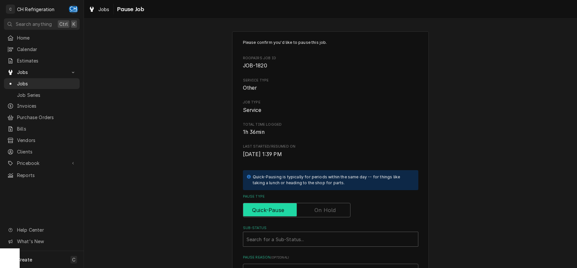
click at [309, 214] on input "Pause Type" at bounding box center [297, 210] width 102 height 14
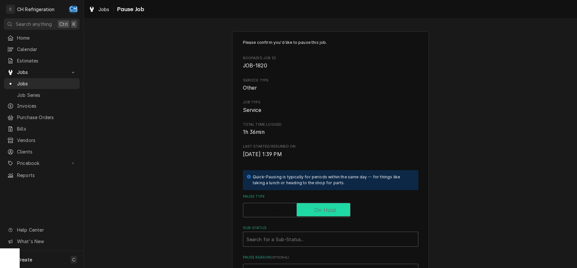
checkbox input "true"
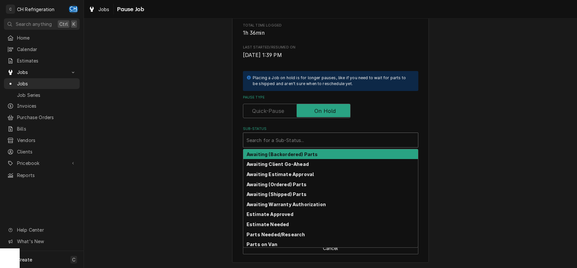
click at [290, 136] on div "Sub-Status" at bounding box center [330, 140] width 168 height 12
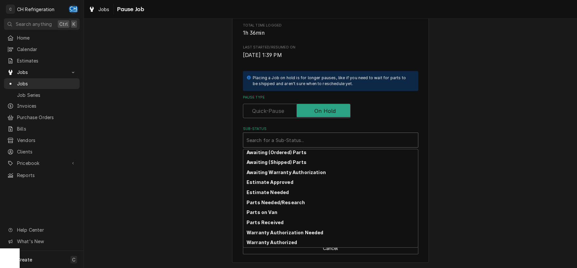
scroll to position [0, 0]
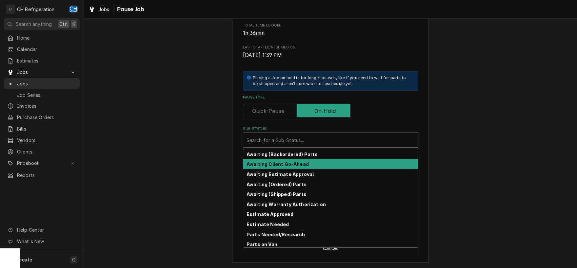
click at [287, 164] on strong "Awaiting Client Go-Ahead" at bounding box center [277, 165] width 62 height 6
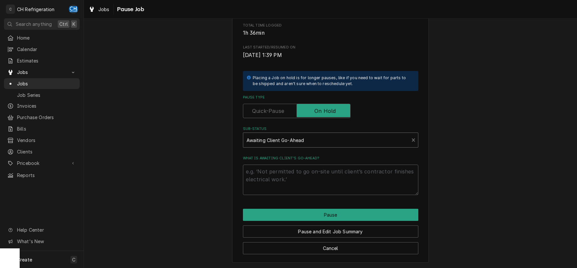
scroll to position [90, 0]
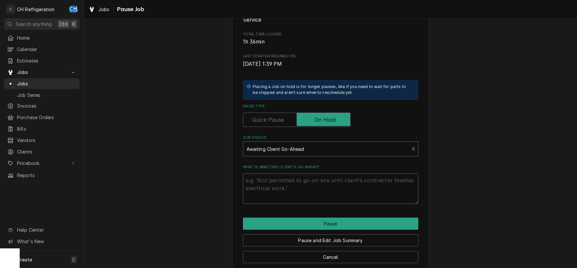
click at [282, 187] on textarea "What is awaiting client’s go-ahead?" at bounding box center [330, 189] width 175 height 30
type textarea "x"
type textarea "e"
type textarea "x"
type textarea "es"
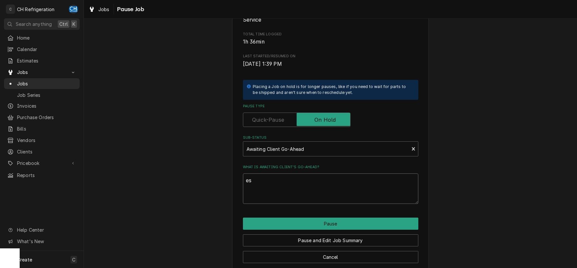
type textarea "x"
type textarea "est"
type textarea "x"
type textarea "esti"
type textarea "x"
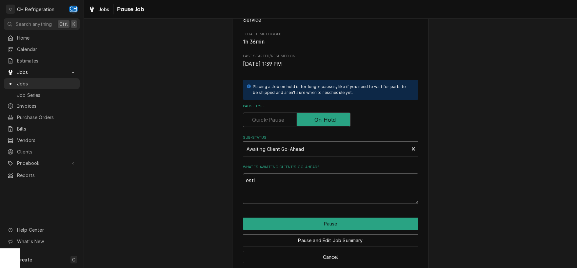
type textarea "estim"
type textarea "x"
type textarea "estima"
type textarea "x"
type textarea "estimat"
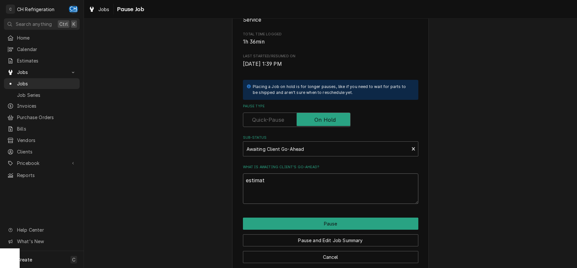
type textarea "x"
type textarea "estimate"
type textarea "x"
type textarea "estimate"
type textarea "x"
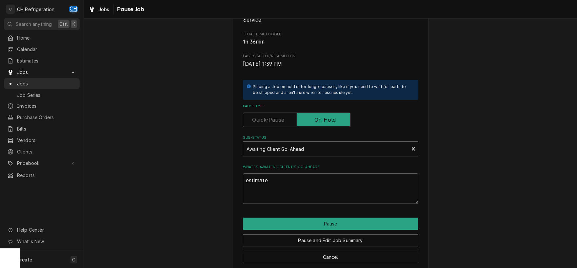
type textarea "estimate a"
type textarea "x"
type textarea "estimate ap"
type textarea "x"
type textarea "estimate app"
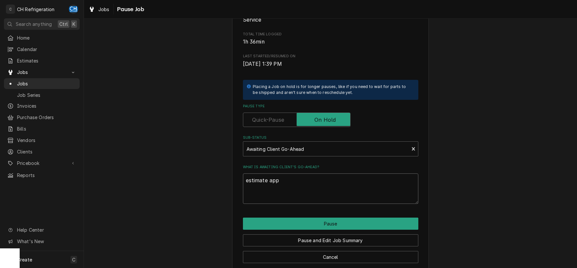
type textarea "x"
type textarea "estimate appr"
type textarea "x"
type textarea "estimate appro"
type textarea "x"
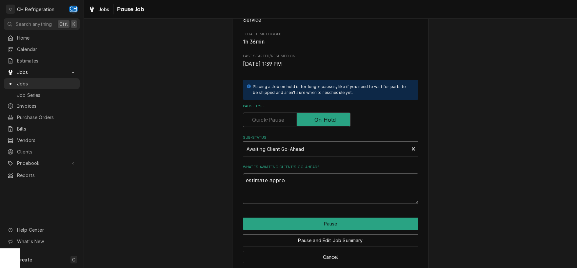
type textarea "estimate approv"
type textarea "x"
type textarea "estimate approve"
type textarea "x"
type textarea "estimate approved"
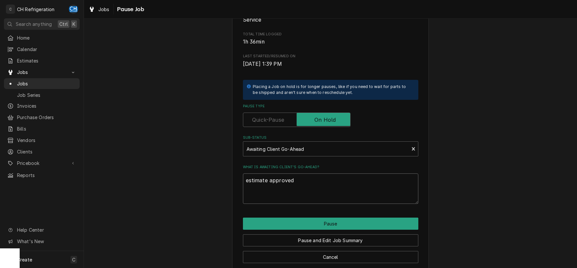
type textarea "x"
type textarea "estimate approved"
type textarea "x"
type textarea "estimate approved 8"
type textarea "x"
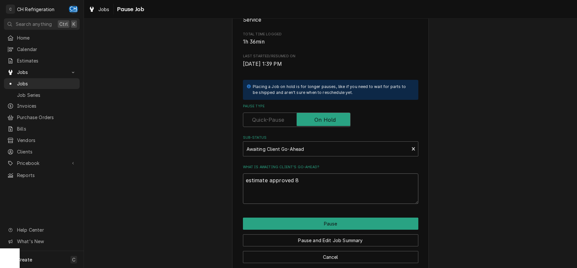
type textarea "estimate approved 8/"
type textarea "x"
type textarea "estimate approved 8/2"
type textarea "x"
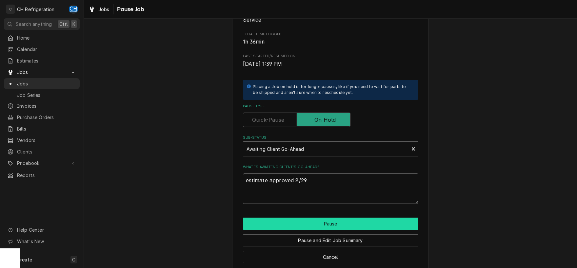
type textarea "estimate approved 8/29"
click at [336, 227] on button "Pause" at bounding box center [330, 224] width 175 height 12
type textarea "x"
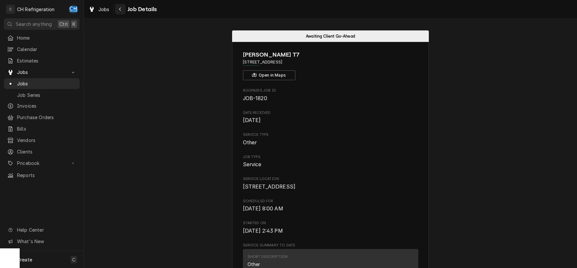
click at [123, 7] on div "Navigate back" at bounding box center [120, 9] width 7 height 7
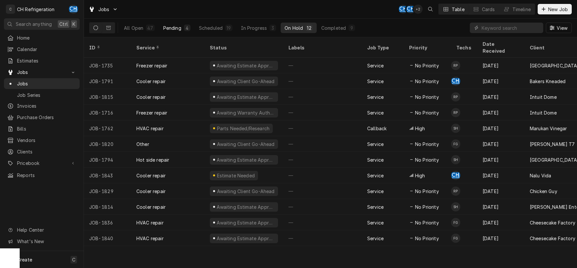
click at [174, 31] on button "Pending 4" at bounding box center [176, 28] width 35 height 10
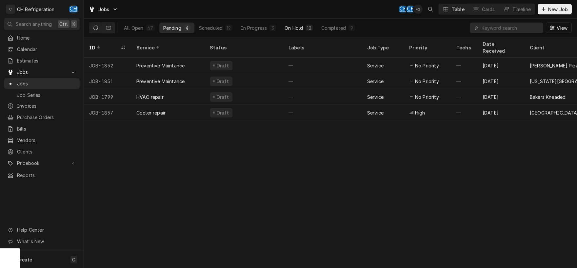
click at [293, 23] on button "On Hold 12" at bounding box center [299, 28] width 36 height 10
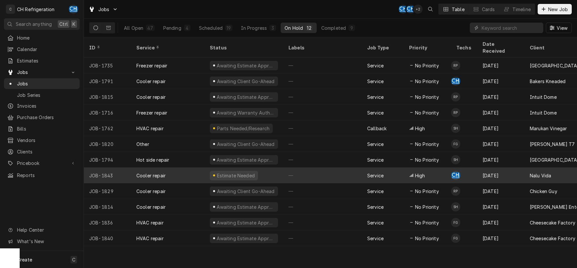
click at [308, 168] on div "—" at bounding box center [322, 176] width 79 height 16
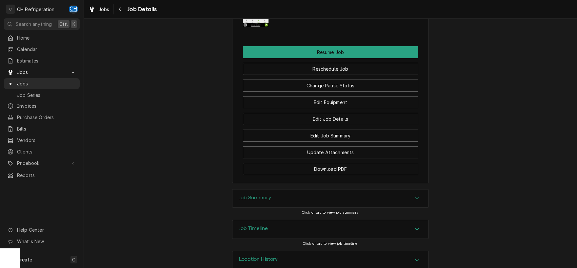
scroll to position [728, 0]
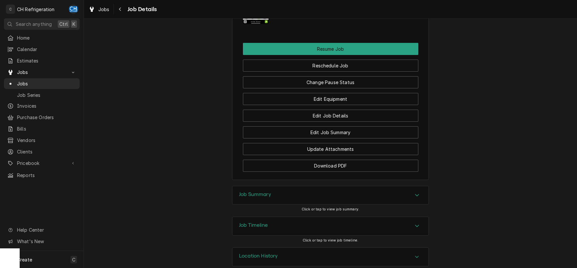
click at [418, 193] on icon "Accordion Header" at bounding box center [417, 195] width 5 height 5
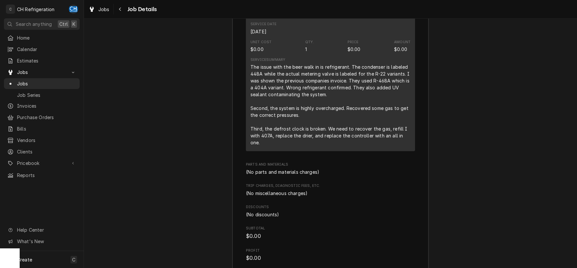
scroll to position [1186, 0]
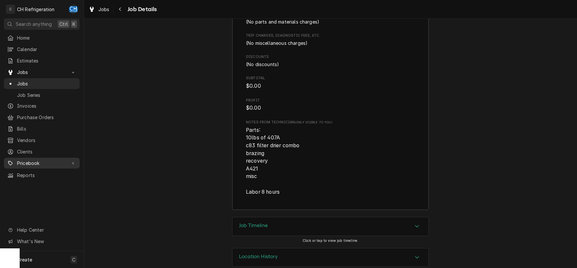
click at [22, 162] on span "Pricebook" at bounding box center [41, 163] width 49 height 7
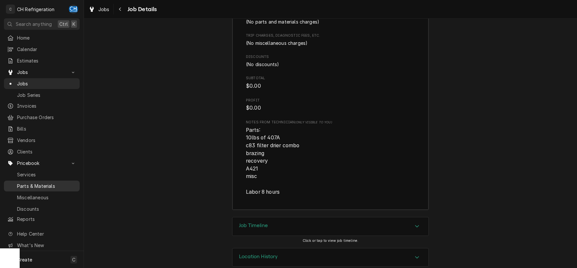
click at [43, 184] on span "Parts & Materials" at bounding box center [46, 186] width 59 height 7
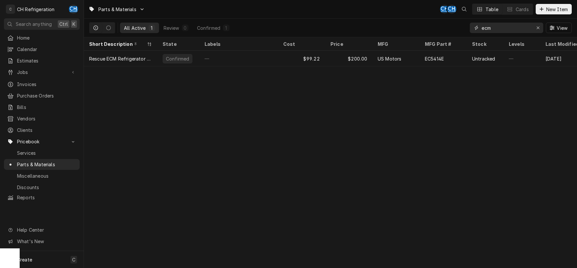
drag, startPoint x: 499, startPoint y: 29, endPoint x: 435, endPoint y: 30, distance: 64.2
click at [481, 30] on input "ecm" at bounding box center [505, 28] width 49 height 10
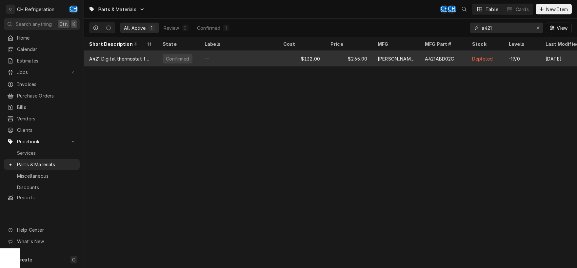
type input "a421"
click at [364, 60] on div "$265.00" at bounding box center [348, 59] width 47 height 16
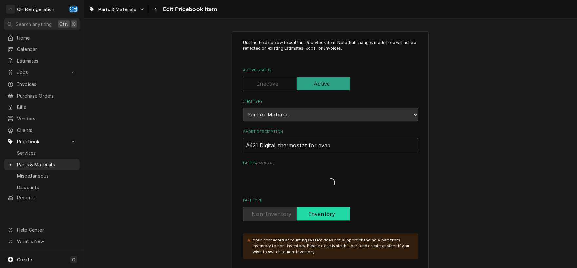
type textarea "x"
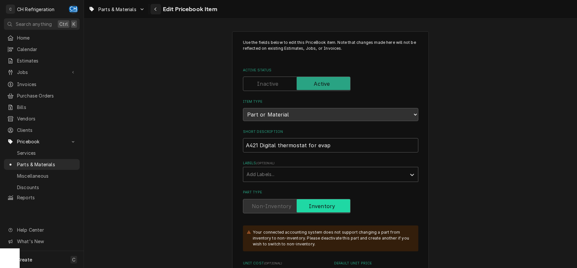
click at [157, 9] on icon "Navigate back" at bounding box center [155, 9] width 3 height 5
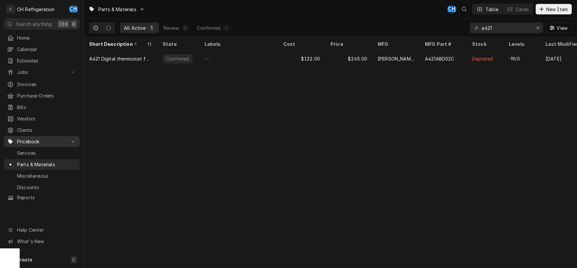
click at [57, 140] on span "Pricebook" at bounding box center [41, 141] width 49 height 7
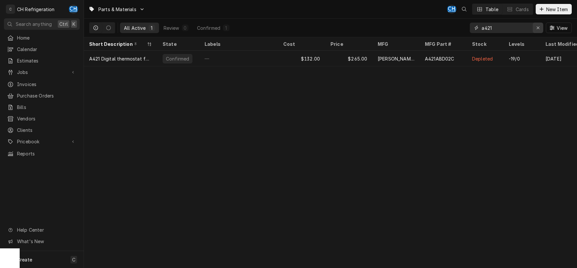
click at [538, 26] on icon "Erase input" at bounding box center [538, 28] width 4 height 5
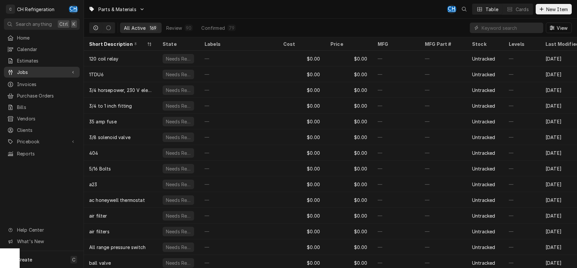
click at [42, 72] on span "Jobs" at bounding box center [41, 72] width 49 height 7
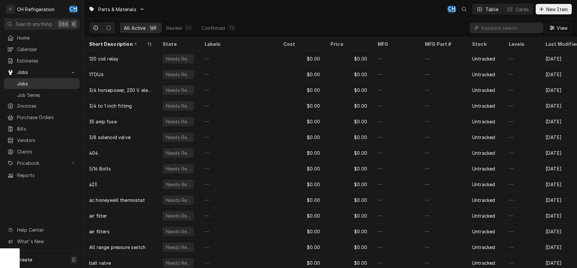
click at [20, 85] on link "Jobs" at bounding box center [42, 83] width 76 height 11
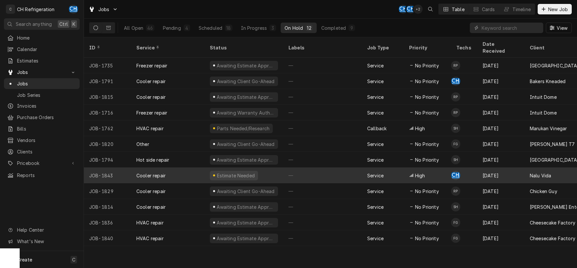
click at [312, 168] on div "—" at bounding box center [322, 176] width 79 height 16
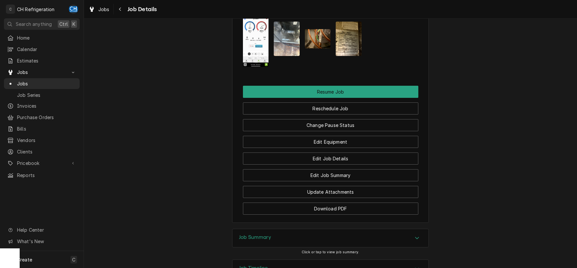
scroll to position [728, 0]
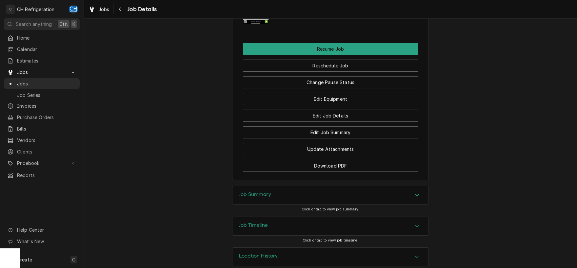
click at [413, 194] on div "Job Summary" at bounding box center [330, 195] width 197 height 19
click at [414, 192] on div "Accordion Header" at bounding box center [417, 196] width 10 height 8
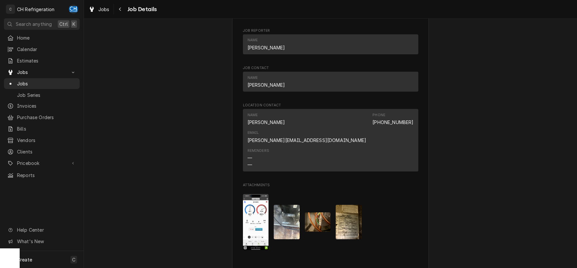
scroll to position [638, 0]
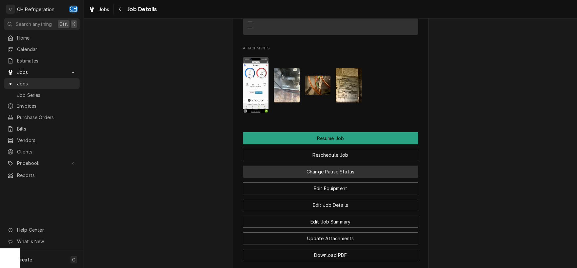
click at [344, 166] on button "Change Pause Status" at bounding box center [330, 172] width 175 height 12
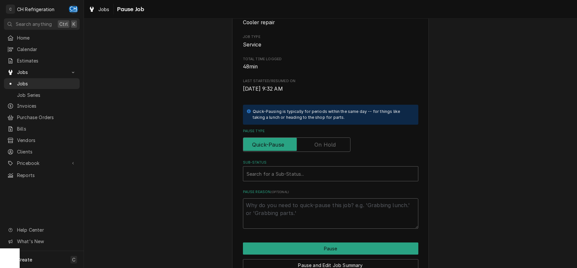
scroll to position [99, 0]
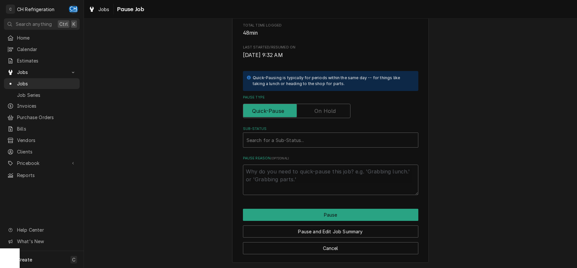
click at [319, 108] on label "Pause Type" at bounding box center [296, 111] width 107 height 14
click at [319, 108] on input "Pause Type" at bounding box center [297, 111] width 102 height 14
checkbox input "true"
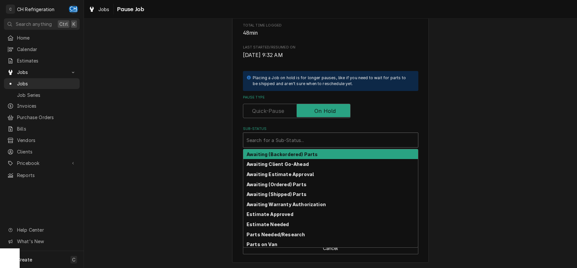
click at [290, 139] on div "Sub-Status" at bounding box center [330, 140] width 168 height 12
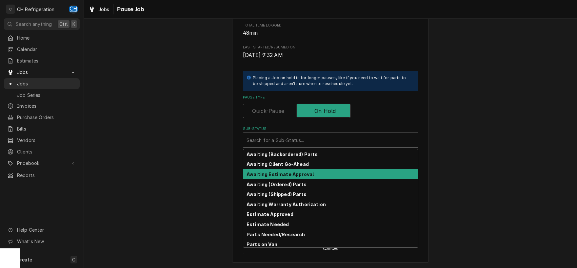
click at [294, 174] on strong "Awaiting Estimate Approval" at bounding box center [279, 175] width 67 height 6
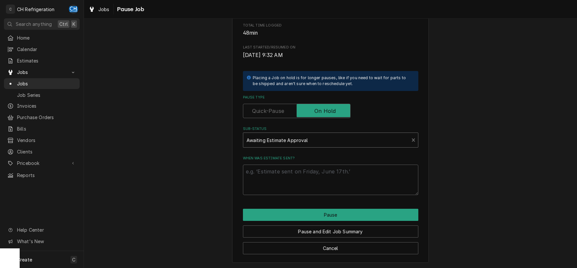
scroll to position [90, 0]
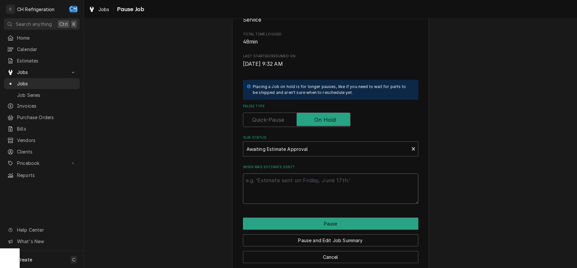
click at [292, 190] on textarea "When was estimate sent?" at bounding box center [330, 189] width 175 height 30
type textarea "x"
type textarea "9"
type textarea "x"
type textarea "9/"
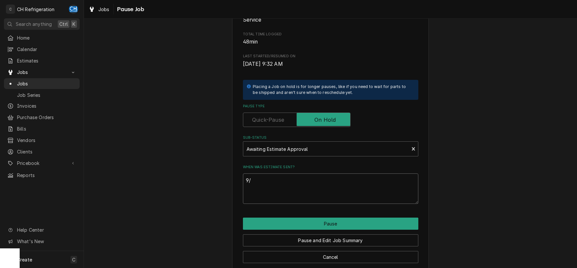
type textarea "x"
type textarea "9/2"
type textarea "x"
type textarea "9/2"
type textarea "x"
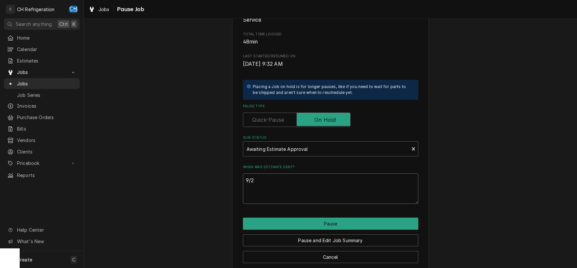
type textarea "9/2 p"
type textarea "x"
type textarea "9/2 p1"
type textarea "x"
type textarea "9/2 p15"
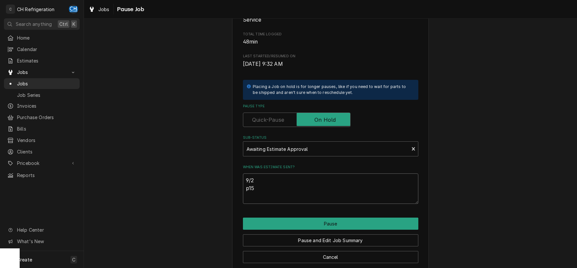
type textarea "x"
type textarea "9/2 p152"
type textarea "x"
type textarea "9/2 p1520"
type textarea "x"
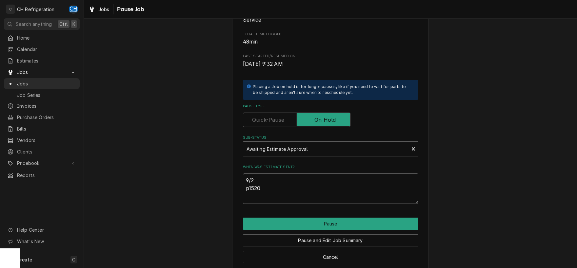
type textarea "9/2 p15201"
type textarea "x"
type textarea "9/2 p1520"
type textarea "x"
type textarea "9/2 p152"
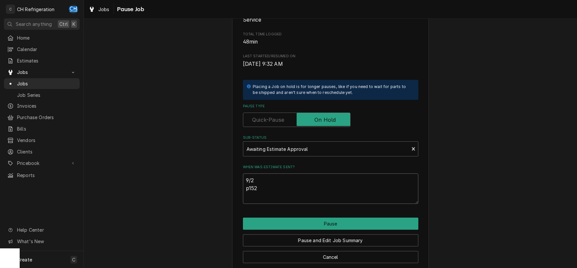
type textarea "x"
type textarea "9/2 p15"
type textarea "x"
type textarea "9/2 p1"
type textarea "x"
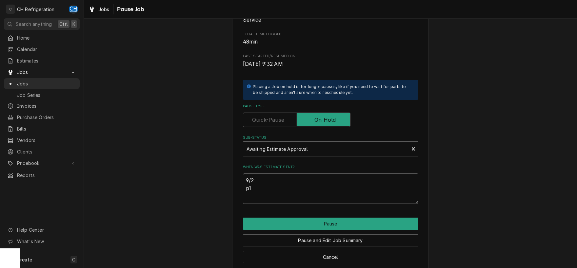
type textarea "9/2 p"
type textarea "x"
type textarea "9/2"
type textarea "x"
type textarea "9/2"
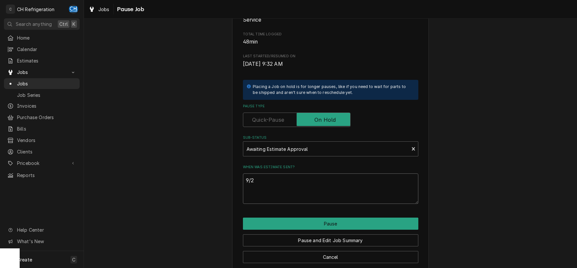
type textarea "x"
type textarea "9/"
type textarea "x"
type textarea "9"
type textarea "x"
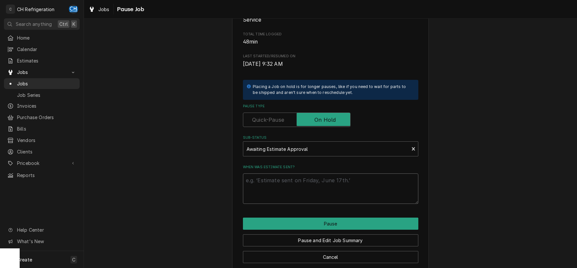
type textarea "x"
type textarea "p"
type textarea "x"
type textarea "p1"
type textarea "x"
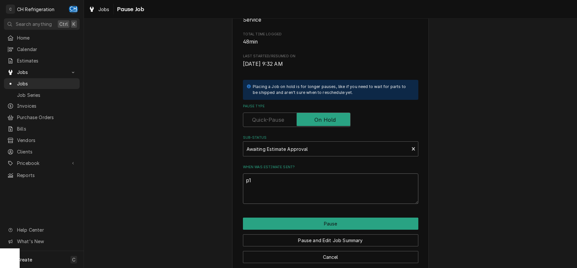
type textarea "p15"
type textarea "x"
type textarea "p152"
type textarea "x"
type textarea "p1521"
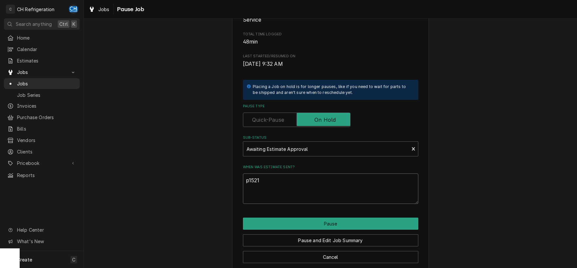
type textarea "x"
type textarea "p1521"
type textarea "x"
type textarea "p1521"
type textarea "x"
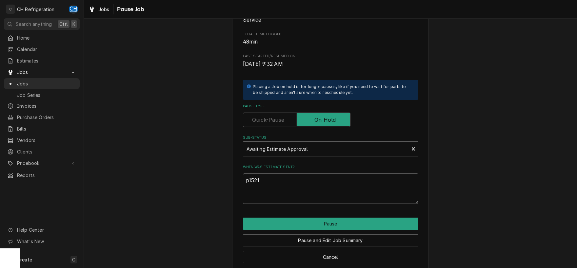
type textarea "p1521 s"
type textarea "x"
type textarea "p1521 se"
type textarea "x"
type textarea "p1521 sen"
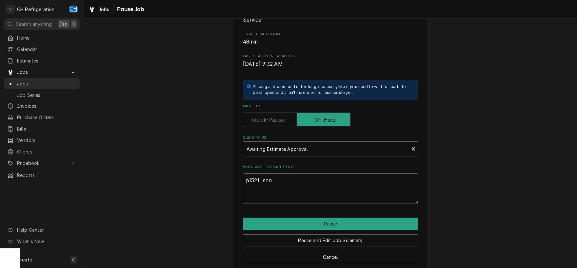
type textarea "x"
type textarea "p1521 sent"
type textarea "x"
type textarea "p1521 sent"
type textarea "x"
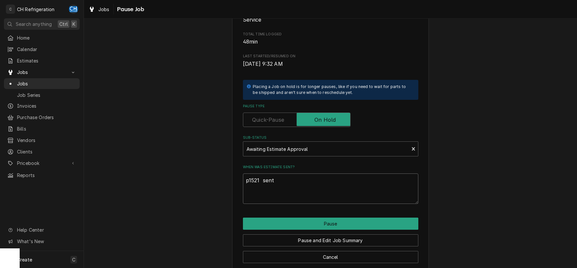
type textarea "p1521 sent 9"
type textarea "x"
type textarea "p1521 sent 9/"
type textarea "x"
type textarea "p1521 sent 9/2"
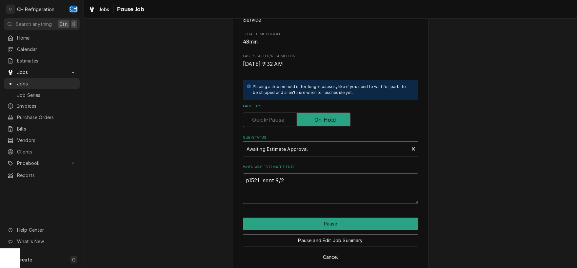
type textarea "x"
type textarea "p1521 sent 9/2/"
type textarea "x"
type textarea "p1521 sent 9/2"
type textarea "x"
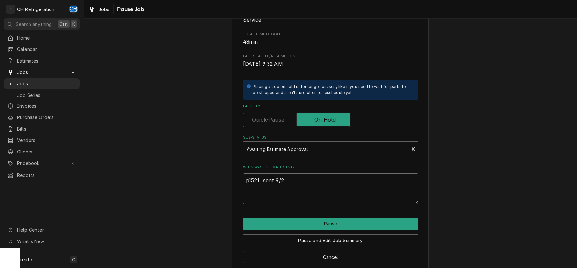
type textarea "p1521 sent 9/"
type textarea "x"
type textarea "p1521 sent 9"
type textarea "x"
type textarea "p1521 sent"
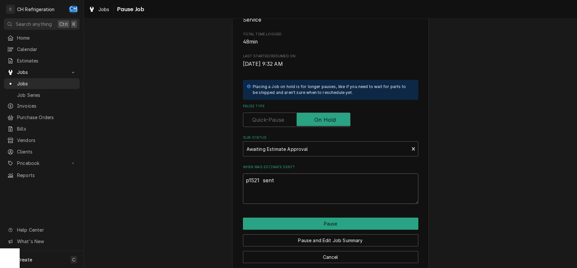
type textarea "x"
type textarea "p1521 sent"
type textarea "x"
type textarea "p1521 sen"
type textarea "x"
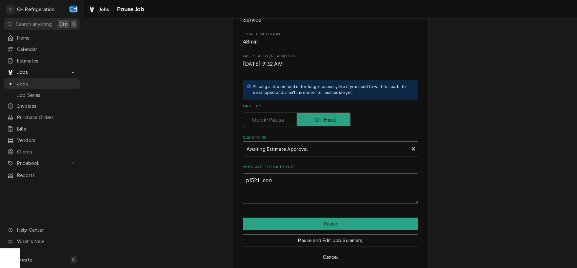
type textarea "p1521 se"
type textarea "x"
type textarea "p1521"
type textarea "x"
type textarea "p1521"
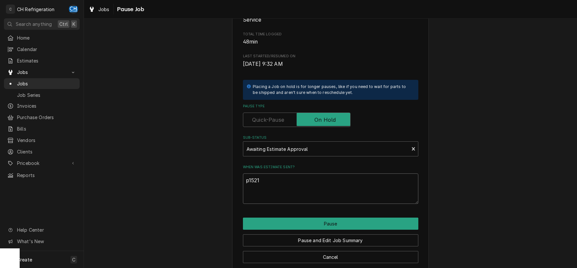
type textarea "x"
type textarea "p1521"
type textarea "x"
type textarea "ep1521"
type textarea "x"
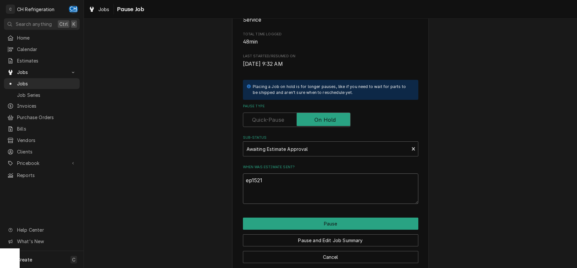
type textarea "esp1521"
type textarea "x"
type textarea "estp1521"
type textarea "x"
type textarea "estip1521"
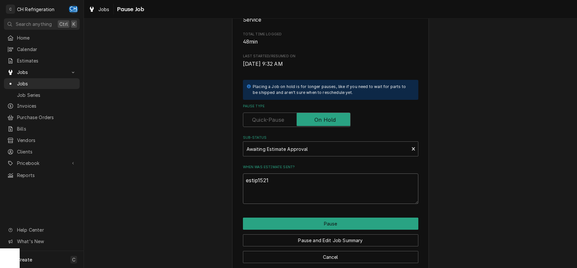
type textarea "x"
type textarea "estimp1521"
type textarea "x"
type textarea "estimap1521"
type textarea "x"
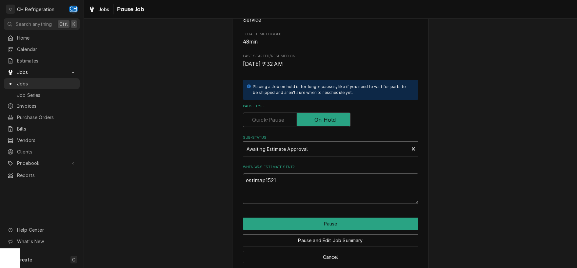
type textarea "estimatp1521"
type textarea "x"
type textarea "estimatep1521"
type textarea "x"
type textarea "estimate p1521"
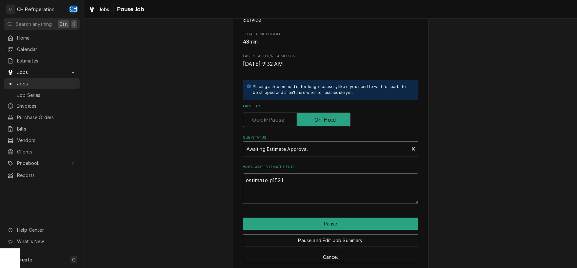
type textarea "x"
type textarea "estimate #p1521"
click at [314, 179] on textarea "estimate #p1521" at bounding box center [330, 189] width 175 height 30
type textarea "x"
type textarea "estimate #p1521"
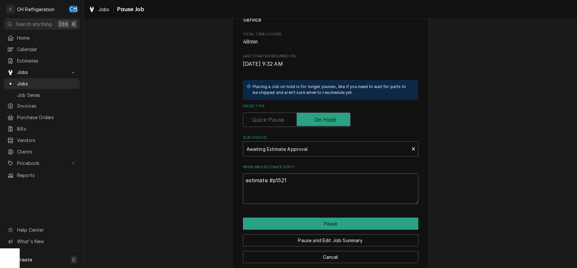
type textarea "x"
type textarea "estimate #p1521"
type textarea "x"
type textarea "estimate #p1521 s"
type textarea "x"
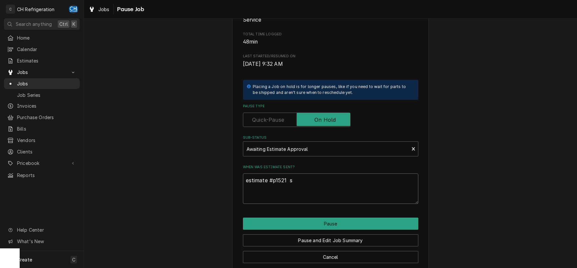
type textarea "estimate #p1521 se"
type textarea "x"
type textarea "estimate #p1521 sen"
type textarea "x"
type textarea "estimate #p1521 sent"
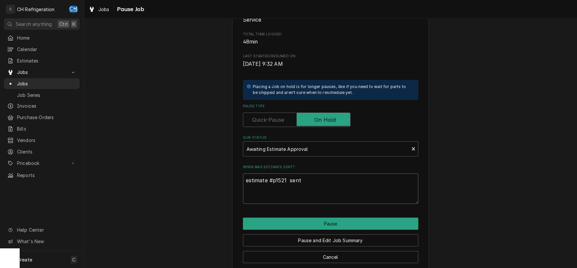
type textarea "x"
type textarea "estimate #p1521 sent"
type textarea "x"
type textarea "estimate #p1521 sent 9"
type textarea "x"
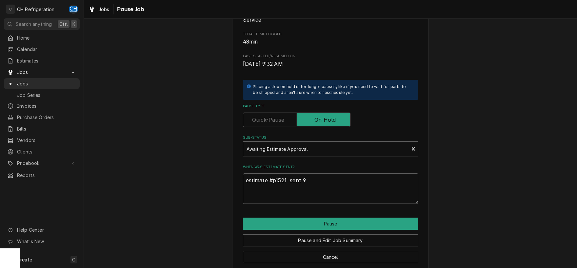
type textarea "estimate #p1521 sent 9/"
type textarea "x"
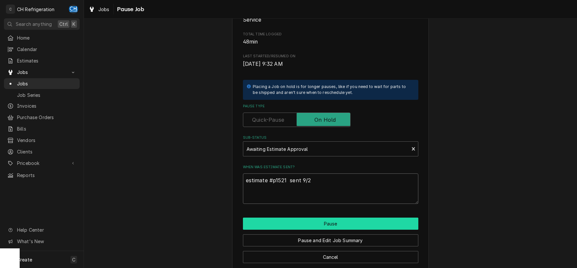
type textarea "estimate #p1521 sent 9/2"
click at [337, 225] on button "Pause" at bounding box center [330, 224] width 175 height 12
type textarea "x"
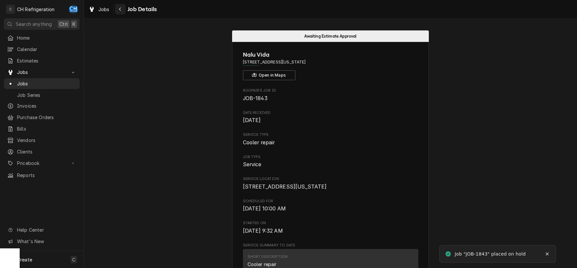
click at [117, 10] on div "Navigate back" at bounding box center [120, 9] width 7 height 7
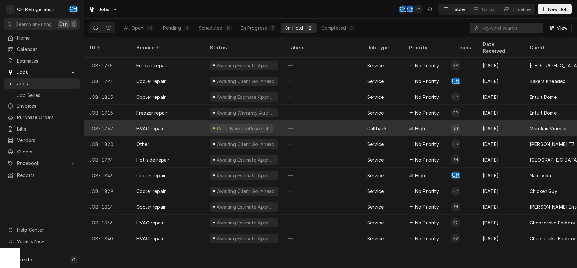
click at [322, 125] on div "—" at bounding box center [322, 129] width 79 height 16
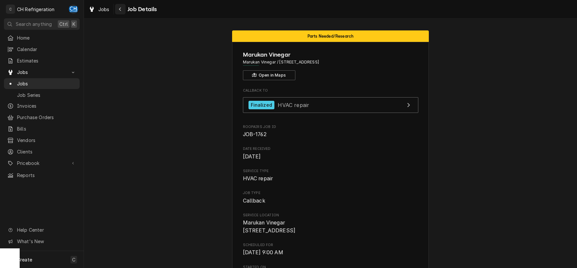
click at [125, 10] on button "Navigate back" at bounding box center [120, 9] width 10 height 10
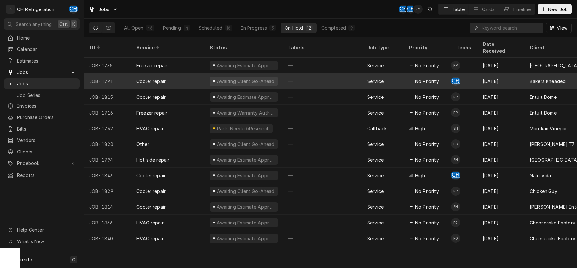
click at [334, 73] on div "—" at bounding box center [322, 81] width 79 height 16
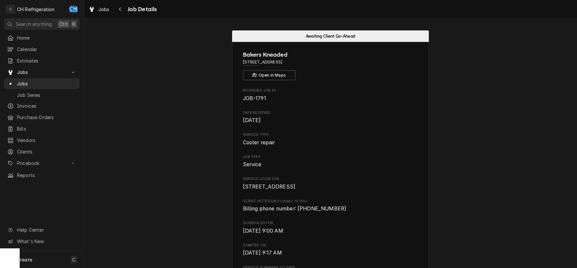
scroll to position [240, 0]
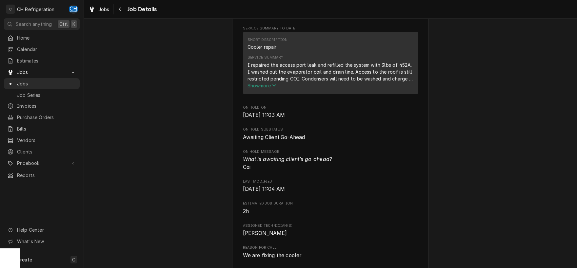
click at [273, 88] on span "Show more" at bounding box center [261, 86] width 29 height 6
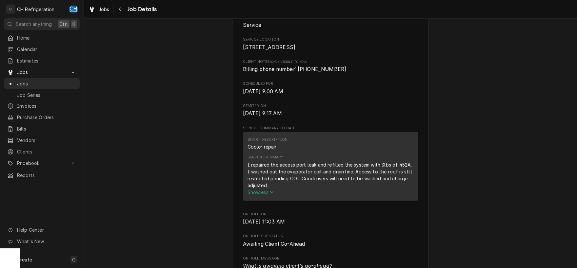
scroll to position [311, 0]
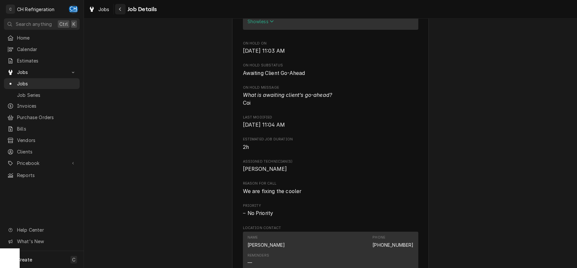
click at [118, 13] on button "Navigate back" at bounding box center [120, 9] width 10 height 10
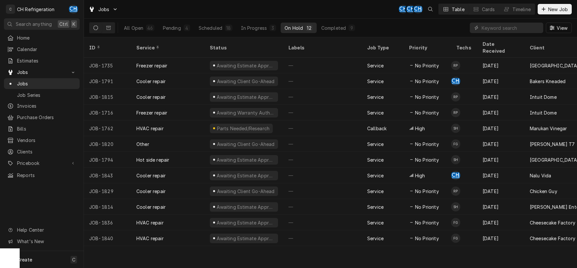
click at [304, 251] on div "ID Service Status Labels Job Type Priority Techs Date Received Client Location …" at bounding box center [330, 152] width 493 height 231
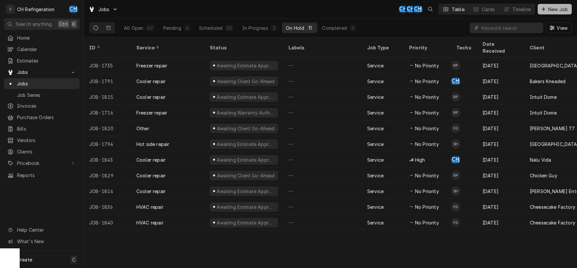
click at [543, 12] on div "Dynamic Content Wrapper" at bounding box center [543, 9] width 7 height 7
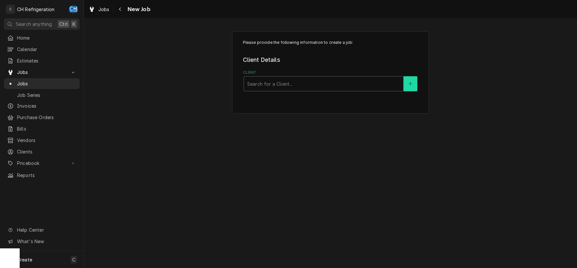
click at [414, 86] on button "Client" at bounding box center [410, 83] width 14 height 15
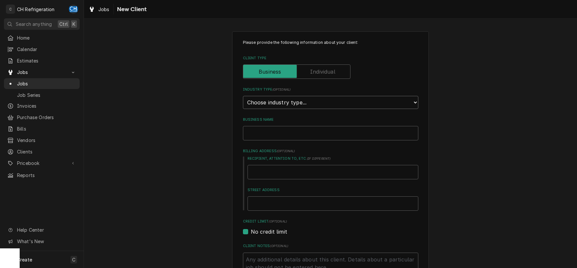
click at [243, 96] on select "Choose industry type... Residential Commercial Industrial Government" at bounding box center [330, 102] width 175 height 13
select select "2"
click option "Commercial" at bounding box center [0, 0] width 0 height 0
click at [283, 127] on input "Business Name" at bounding box center [330, 133] width 175 height 14
type textarea "x"
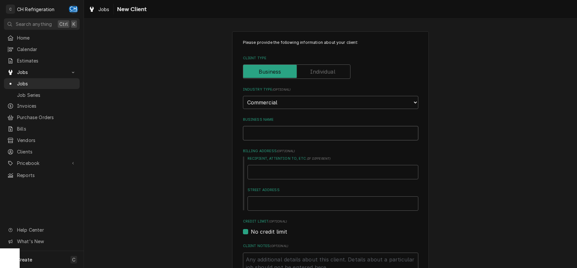
type input "D"
type textarea "x"
type input "Da"
type textarea "x"
type input "Day"
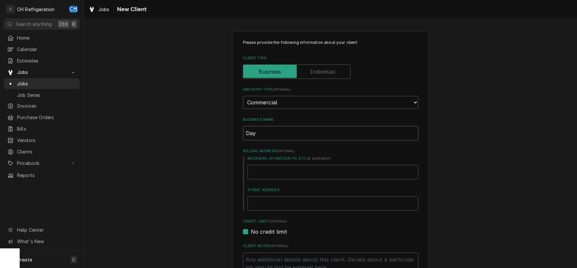
type textarea "x"
type input "Dayg"
type textarea "x"
type input "Daygl"
type textarea "x"
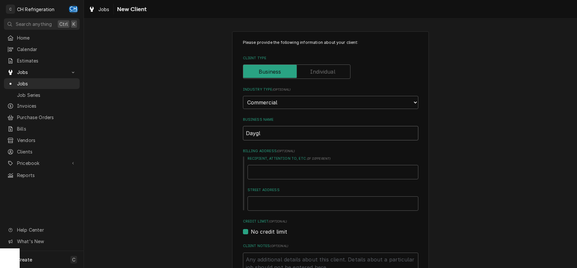
type input "Dayglo"
type textarea "x"
type input "Dayglow"
type textarea "x"
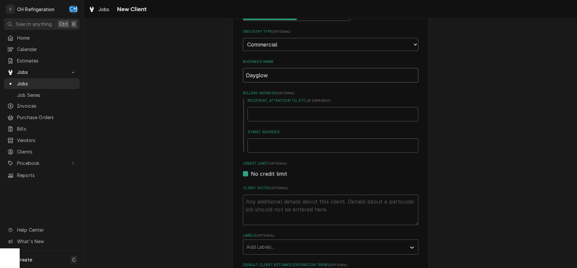
scroll to position [103, 0]
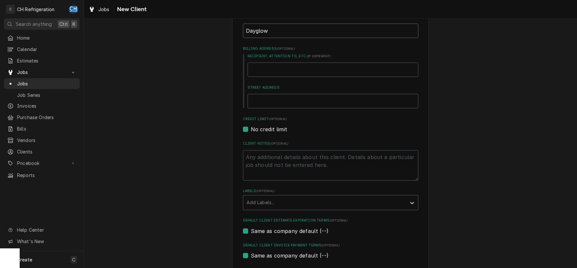
type input "Dayglow"
click at [271, 63] on input "Recipient, Attention To, etc. ( if different )" at bounding box center [332, 70] width 171 height 14
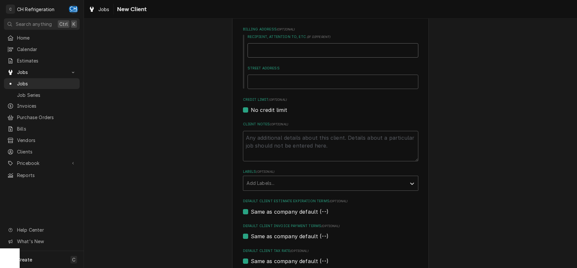
scroll to position [137, 0]
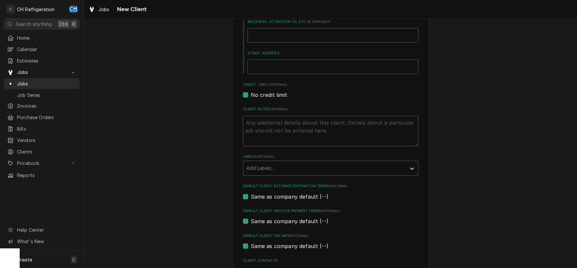
type textarea "x"
type input "D"
type textarea "x"
type input "Do"
type textarea "x"
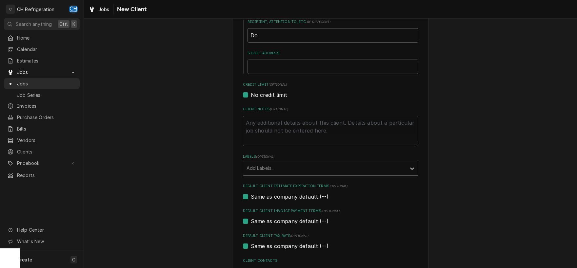
type input "Dou"
type textarea "x"
type input "Doug"
type textarea "x"
type input "Dou"
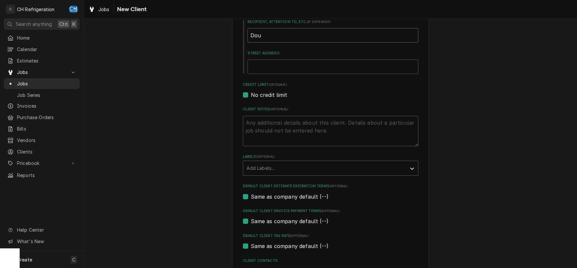
type textarea "x"
type input "Do"
type textarea "x"
type input "D"
type textarea "x"
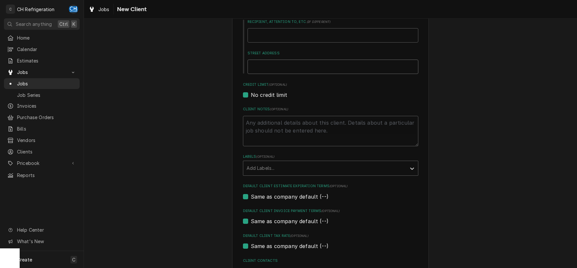
click at [322, 63] on input "Street Address" at bounding box center [332, 67] width 171 height 14
type textarea "x"
type input "3"
type textarea "x"
type input "32"
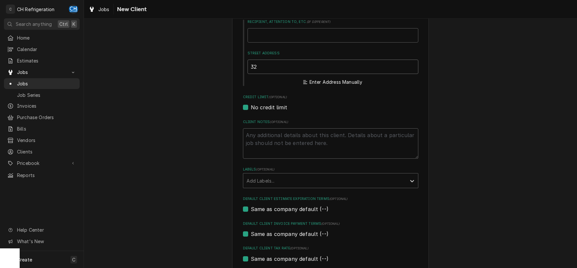
type textarea "x"
type input "320"
type textarea "x"
type input "3206"
type textarea "x"
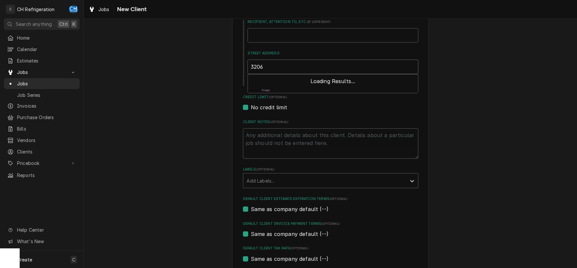
type input "3206"
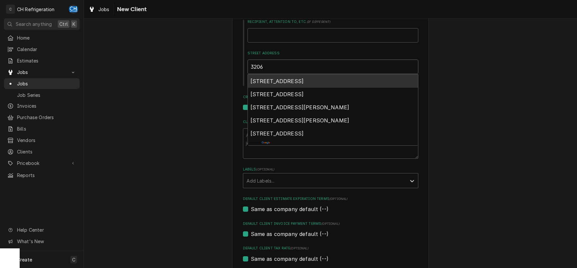
type textarea "x"
type input "3206 W"
type textarea "x"
type input "3206 W"
type textarea "x"
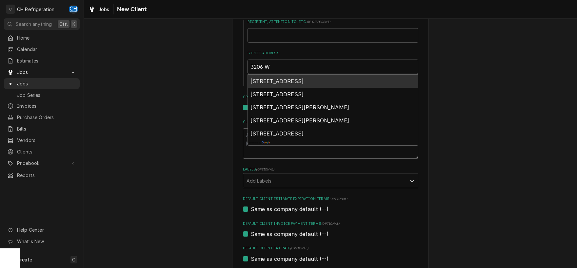
type input "3206 W S"
type textarea "x"
type input "3206 W Su"
type textarea "x"
type input "3206 W Sun"
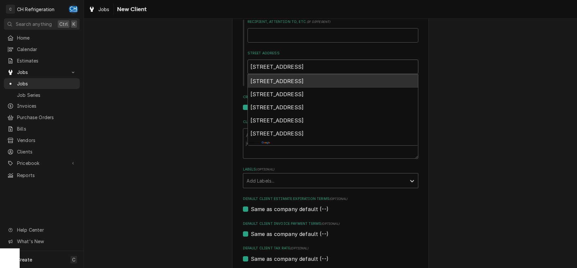
click at [304, 80] on span "3206 West Sunset Boulevard, Los Angeles, CA, USA" at bounding box center [276, 81] width 53 height 7
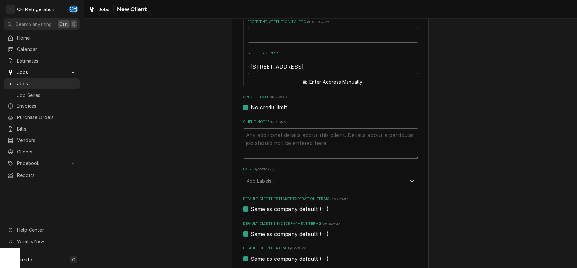
type textarea "x"
type input "3206 W Sunset Blvd"
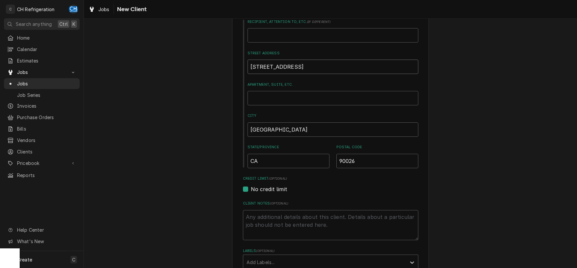
type textarea "x"
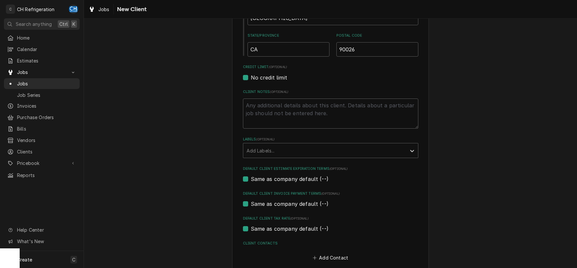
scroll to position [282, 0]
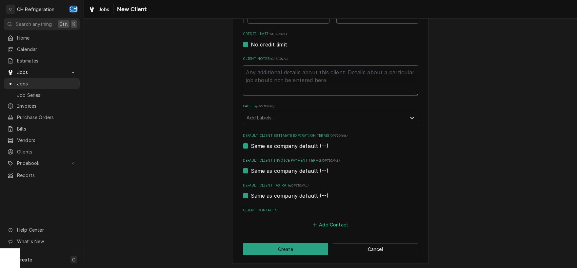
type input "3206 W Sunset Blvd"
click at [323, 225] on button "Add Contact" at bounding box center [330, 225] width 38 height 9
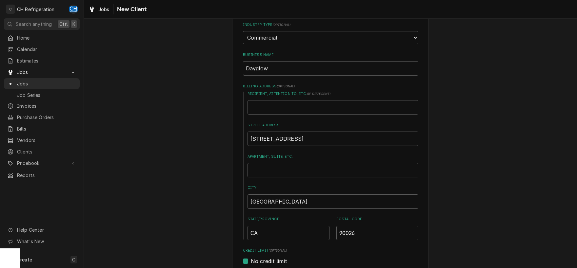
scroll to position [42, 0]
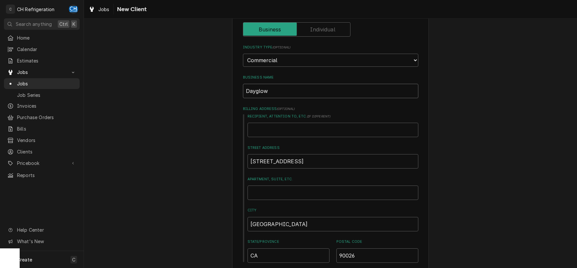
click at [305, 93] on input "Dayglow" at bounding box center [330, 91] width 175 height 14
type textarea "x"
type input "Dayglow"
type textarea "x"
type input "Dayglow S"
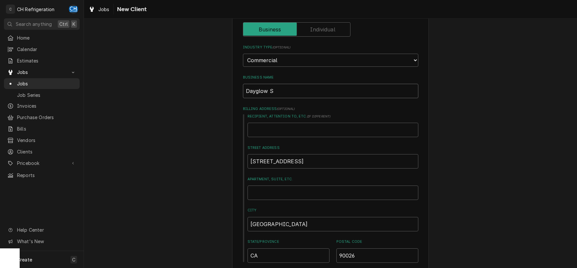
type textarea "x"
type input "Dayglow Si"
type textarea "x"
type input "Dayglow Sil"
type textarea "x"
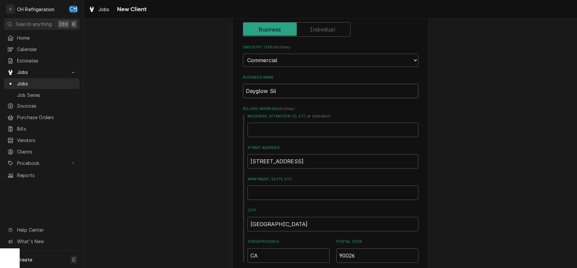
type input "Dayglow Silv"
type textarea "x"
type input "Dayglow Silve"
type textarea "x"
type input "Dayglow Silver"
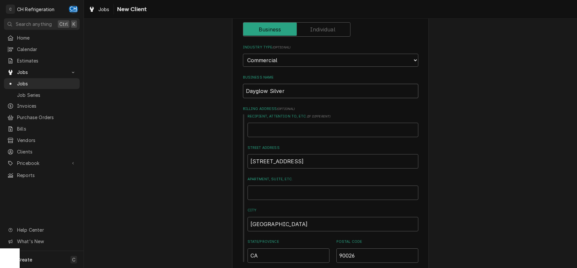
type textarea "x"
type input "Dayglow Silverla"
type textarea "x"
type input "Dayglow Silverlak"
type textarea "x"
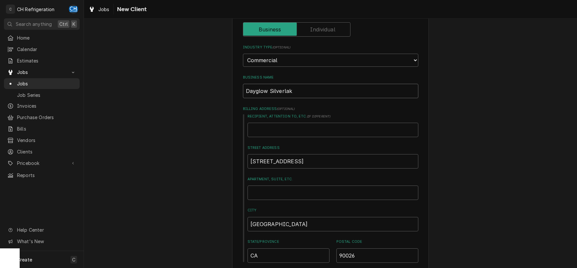
type input "Dayglow Silverlake"
type textarea "x"
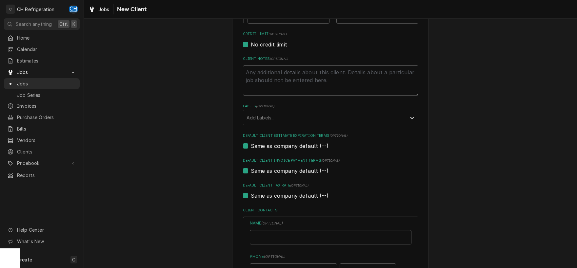
scroll to position [385, 0]
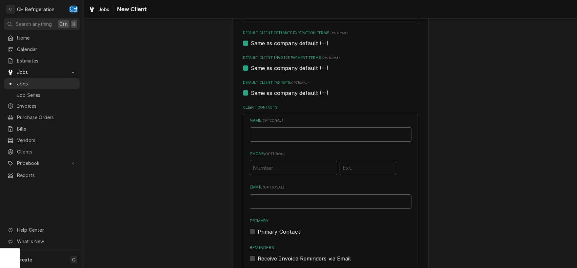
type input "Dayglow Silverlake"
click at [286, 130] on input "Business Name" at bounding box center [331, 134] width 162 height 14
type input "Douglas Wolfe"
click at [292, 172] on input "Phone ( optional )" at bounding box center [293, 168] width 87 height 14
click at [280, 167] on input "91771792879" at bounding box center [293, 168] width 87 height 14
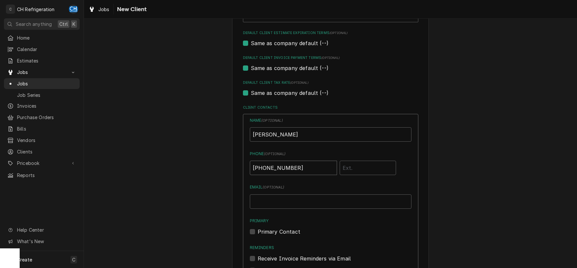
type input "(917) 717-9289"
click at [362, 199] on input "Email ( optional )" at bounding box center [331, 202] width 162 height 14
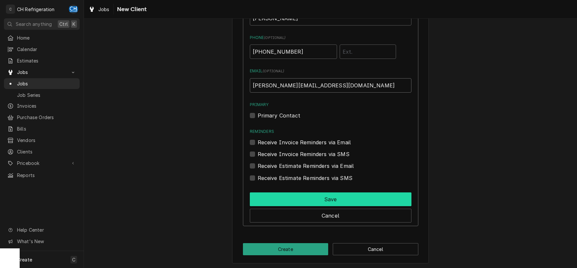
type input "douglas@dayglow.coffee"
click at [328, 193] on button "Save" at bounding box center [331, 200] width 162 height 14
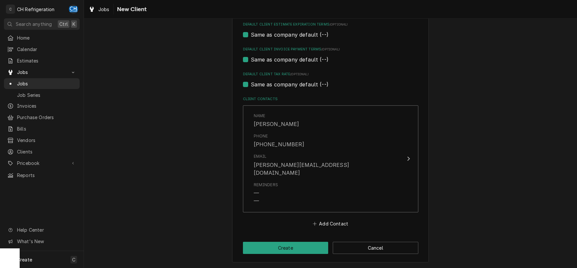
scroll to position [384, 0]
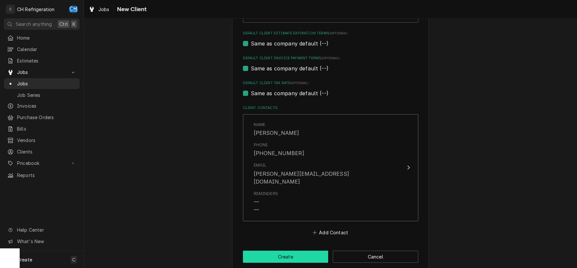
click at [296, 251] on button "Create" at bounding box center [286, 257] width 86 height 12
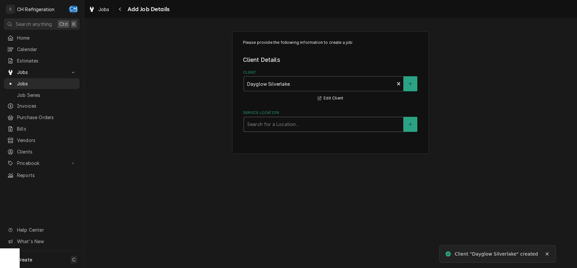
click at [318, 126] on div "Service Location" at bounding box center [323, 125] width 153 height 12
click at [413, 125] on button "Service Location" at bounding box center [410, 124] width 14 height 15
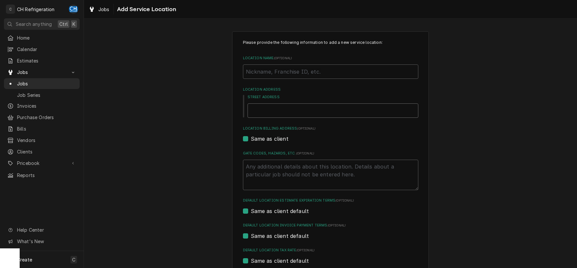
click at [357, 112] on input "Street Address" at bounding box center [332, 111] width 171 height 14
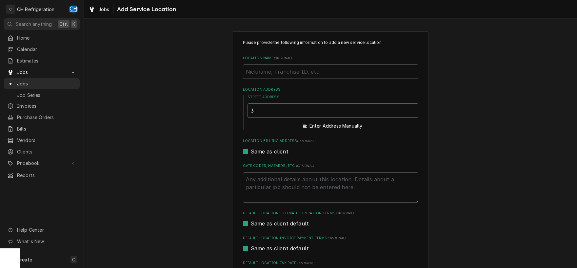
type textarea "x"
type input "3"
type textarea "x"
type input "32"
type textarea "x"
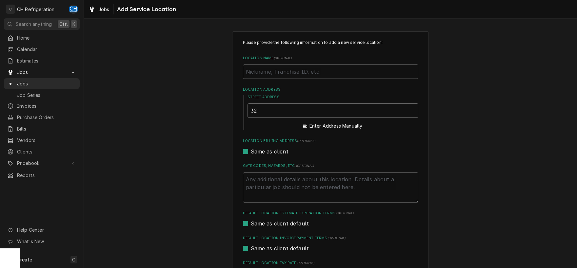
type input "320"
type textarea "x"
type input "3206"
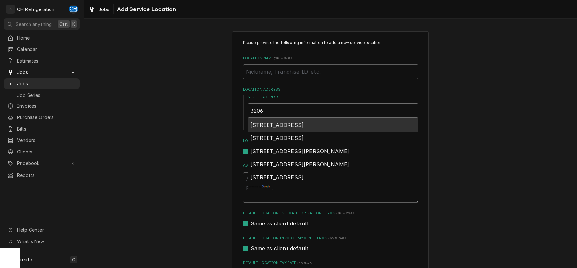
type textarea "x"
type input "3206"
type textarea "x"
type input "3206 W"
type textarea "x"
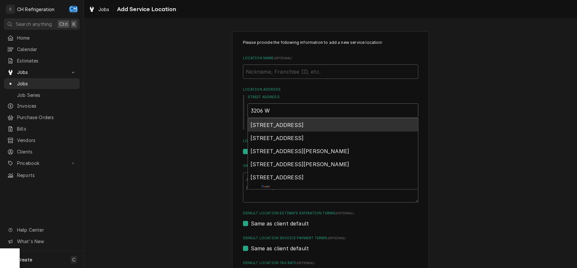
type input "3206 W"
type textarea "x"
type input "3206 W s"
type textarea "x"
type input "3206 W su"
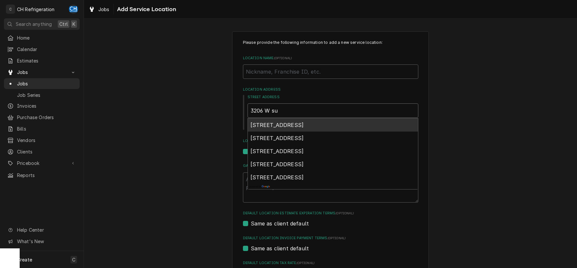
type textarea "x"
type input "3206 W sun"
click at [304, 123] on span "3206 West Sunset Boulevard, Los Angeles, CA, USA" at bounding box center [276, 125] width 53 height 7
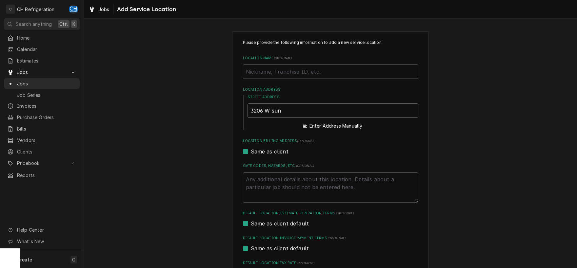
type textarea "x"
type input "3206 W Sunset Blvd"
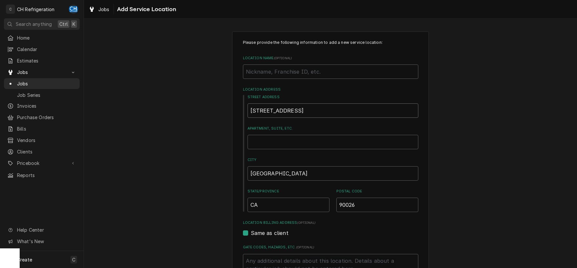
type textarea "x"
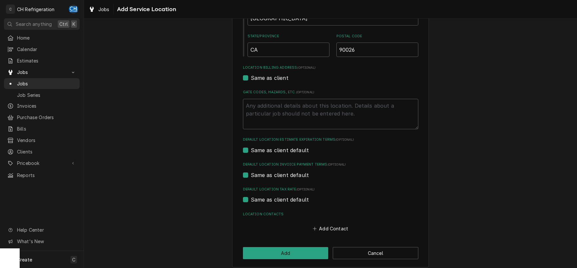
scroll to position [161, 0]
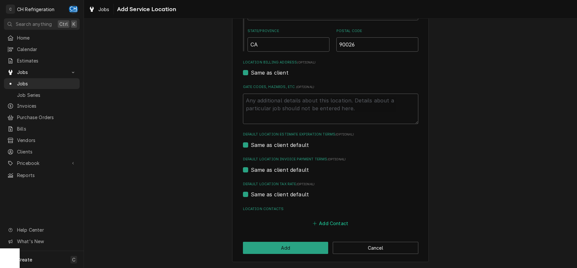
type input "3206 W Sunset Blvd"
click at [327, 220] on button "Add Contact" at bounding box center [330, 223] width 38 height 9
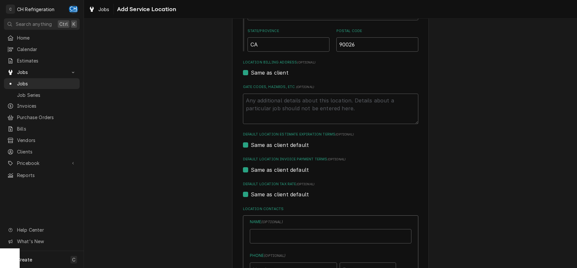
type textarea "x"
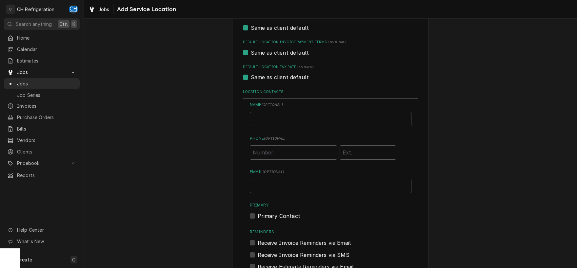
scroll to position [263, 0]
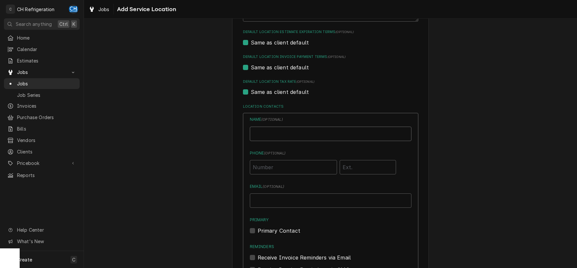
click at [275, 136] on input "Location Name ( optional )" at bounding box center [331, 134] width 162 height 14
type input "Douglas Wolfe"
click at [273, 166] on input "Phone ( optional )" at bounding box center [293, 167] width 87 height 14
type input "(917) 717-9289"
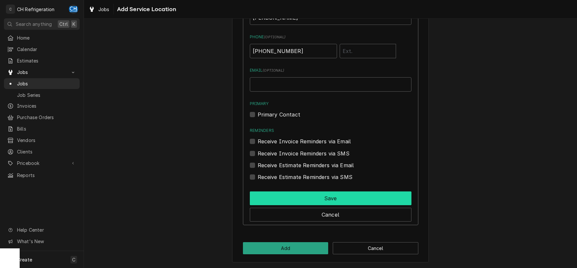
click at [329, 200] on button "Save" at bounding box center [331, 199] width 162 height 14
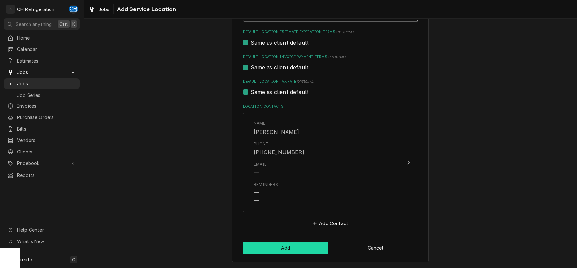
click at [290, 248] on button "Add" at bounding box center [286, 248] width 86 height 12
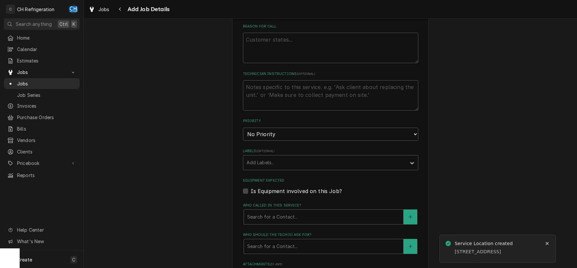
scroll to position [103, 0]
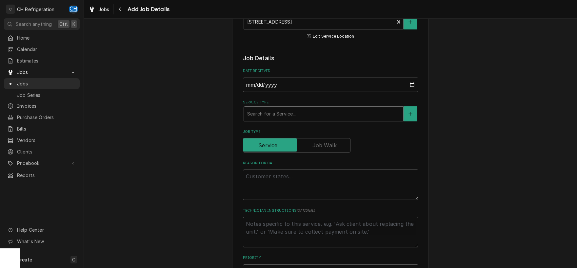
click at [314, 115] on div "Service Type" at bounding box center [323, 114] width 153 height 12
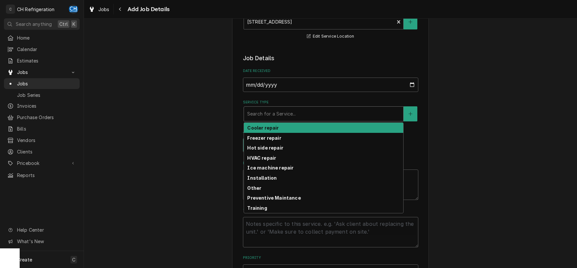
click at [300, 127] on div "Cooler repair" at bounding box center [323, 128] width 159 height 10
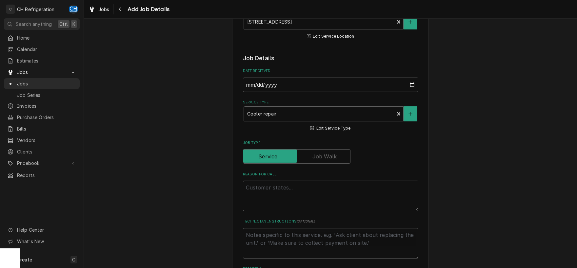
click at [320, 189] on textarea "Reason For Call" at bounding box center [330, 196] width 175 height 30
type textarea "x"
type textarea "f"
type textarea "x"
type textarea "fr"
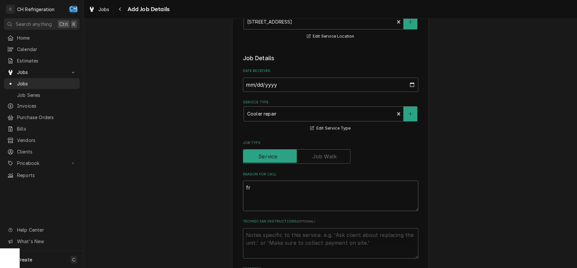
type textarea "x"
type textarea "frd"
type textarea "x"
type textarea "frdi"
type textarea "x"
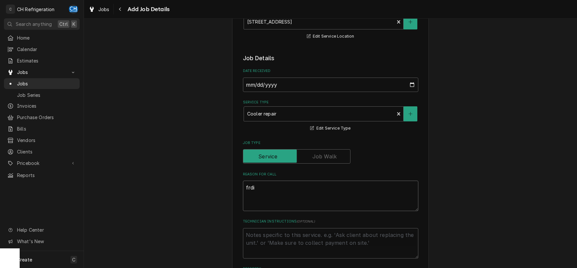
type textarea "frd"
type textarea "x"
type textarea "fr"
type textarea "x"
type textarea "fri"
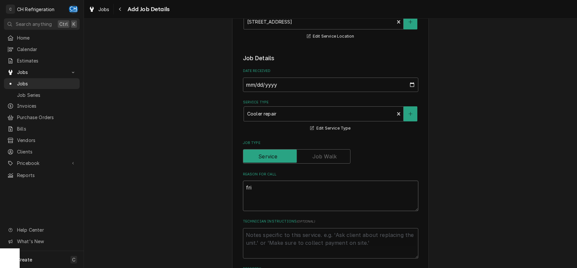
type textarea "x"
type textarea "frid"
type textarea "x"
type textarea "fridg"
type textarea "x"
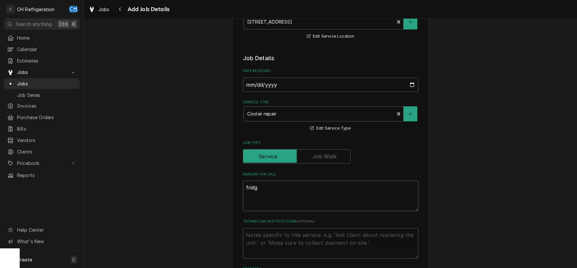
type textarea "fridge"
type textarea "x"
type textarea "fridge"
type textarea "x"
type textarea "fridge do"
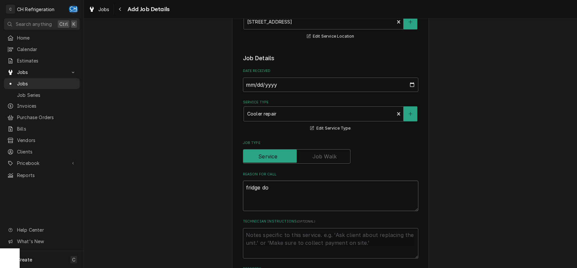
type textarea "x"
type textarea "fridge doiw"
type textarea "x"
type textarea "fridge doiwn"
type textarea "x"
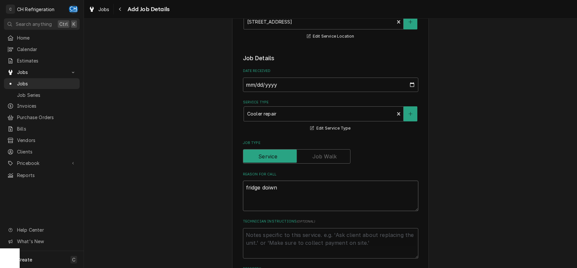
type textarea "fridge doiw"
type textarea "x"
type textarea "fridge doi"
type textarea "x"
type textarea "fridge do"
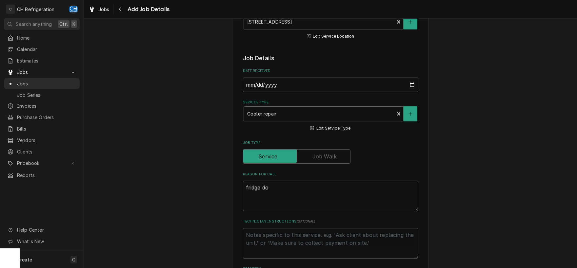
type textarea "x"
type textarea "fridge dow"
type textarea "x"
type textarea "fridge down"
type textarea "x"
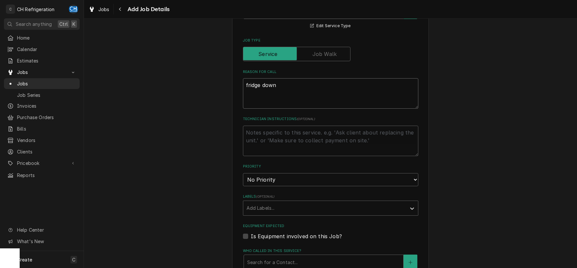
scroll to position [205, 0]
type textarea "fridge down"
click at [243, 173] on select "No Priority Urgent High Medium Low" at bounding box center [330, 179] width 175 height 13
select select "2"
click option "High" at bounding box center [0, 0] width 0 height 0
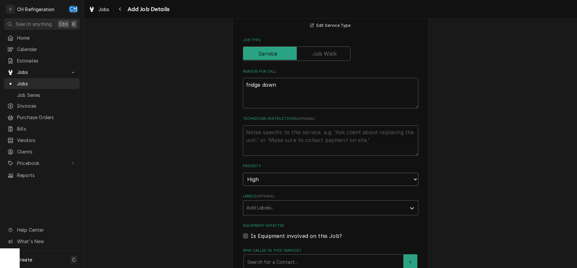
type textarea "x"
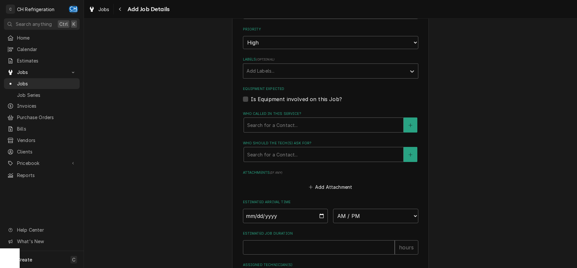
click at [251, 99] on label "Is Equipment involved on this Job?" at bounding box center [296, 99] width 91 height 8
click at [251, 99] on input "Equipment Expected" at bounding box center [338, 102] width 175 height 14
checkbox input "true"
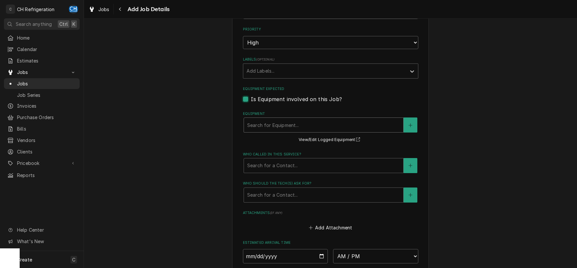
type textarea "x"
click at [407, 124] on button "Equipment" at bounding box center [410, 125] width 14 height 15
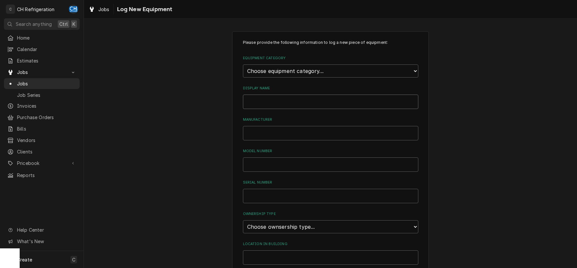
click at [303, 107] on input "Display Name" at bounding box center [330, 102] width 175 height 14
click at [315, 132] on input "Manufacturer" at bounding box center [330, 133] width 175 height 14
type input "Everest"
click at [310, 160] on input "Model Number" at bounding box center [330, 165] width 175 height 14
type input "EBB69"
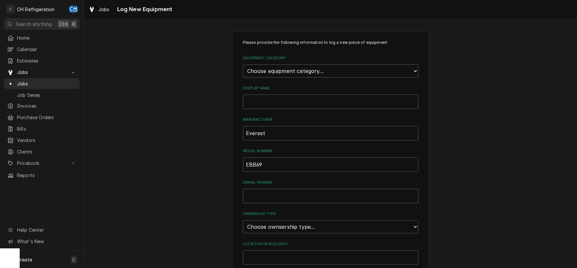
drag, startPoint x: 318, startPoint y: 200, endPoint x: 322, endPoint y: 195, distance: 7.0
click at [318, 200] on input "Serial Number" at bounding box center [330, 196] width 175 height 14
paste input "BBB6915010024"
type input "BBB6915010024"
click at [243, 221] on select "Choose ownsership type... Unknown Owned Leased Rented" at bounding box center [330, 227] width 175 height 13
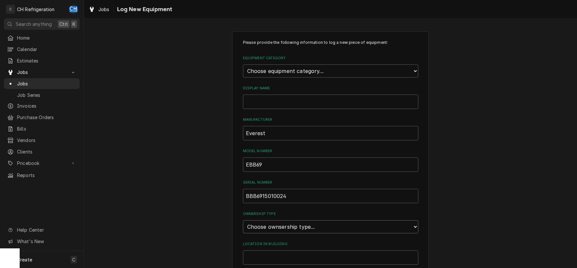
select select "1"
click option "Owned" at bounding box center [0, 0] width 0 height 0
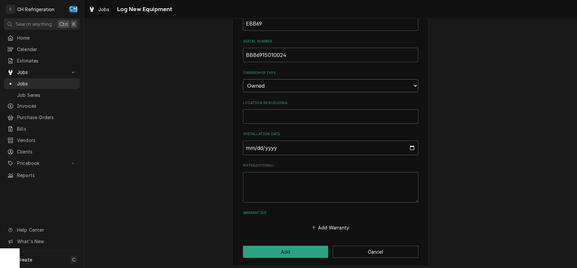
scroll to position [143, 0]
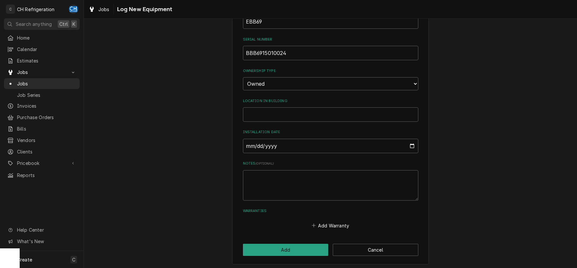
click at [294, 256] on div "Please provide the following information to log a new piece of equipment: Equip…" at bounding box center [330, 76] width 197 height 377
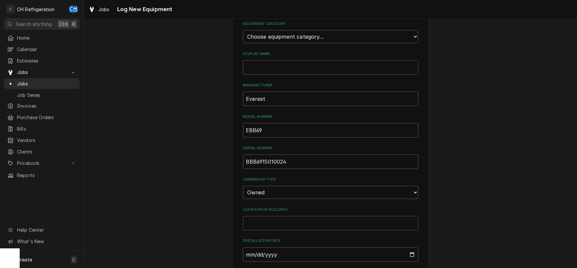
scroll to position [0, 0]
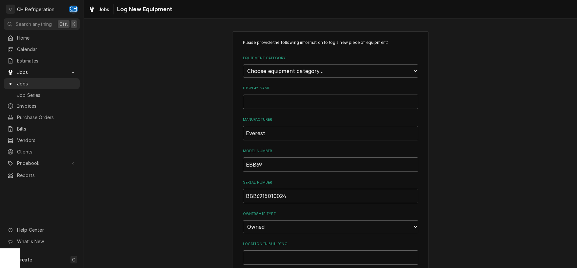
click at [280, 100] on input "Display Name" at bounding box center [330, 102] width 175 height 14
drag, startPoint x: 261, startPoint y: 101, endPoint x: 313, endPoint y: 107, distance: 52.1
click at [313, 107] on input "Under bar fridge" at bounding box center [330, 102] width 175 height 14
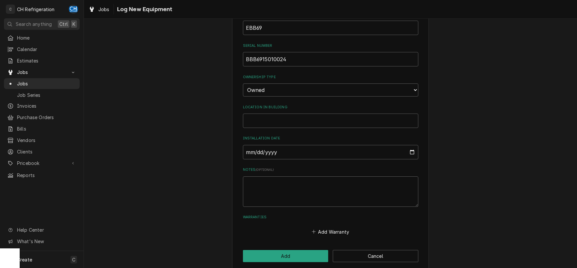
scroll to position [143, 0]
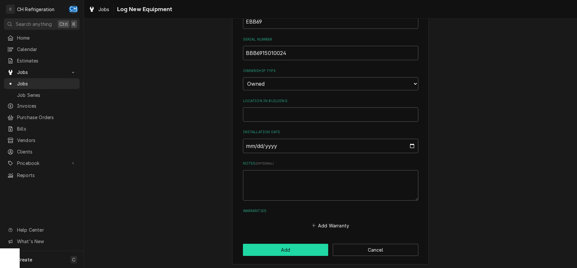
type input "Undercounter fridge"
click at [292, 247] on button "Add" at bounding box center [286, 250] width 86 height 12
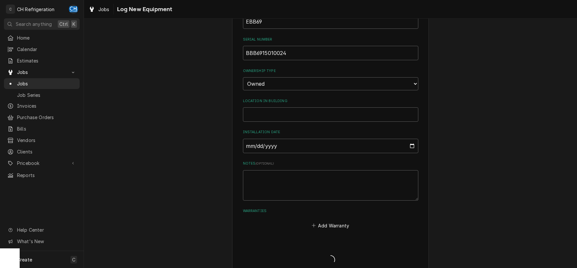
scroll to position [37, 0]
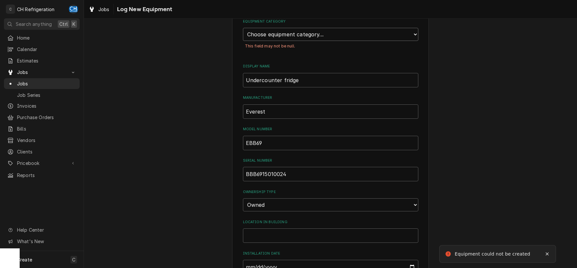
click at [243, 28] on select "Choose equipment category... Cooking Equipment Fryers Ice Machines Ovens and Ra…" at bounding box center [330, 34] width 175 height 13
select select "8"
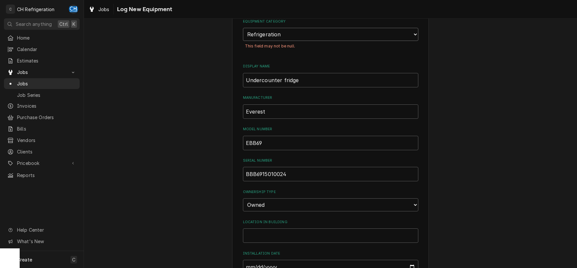
click option "Refrigeration" at bounding box center [0, 0] width 0 height 0
click at [243, 73] on select "Choose equipment type... Bar Refrigeration Blast Chiller Chef Base Freezer Chef…" at bounding box center [330, 79] width 175 height 13
select select "74"
click option "Undercounter Refrigerator" at bounding box center [0, 0] width 0 height 0
drag, startPoint x: 282, startPoint y: 107, endPoint x: 327, endPoint y: 112, distance: 45.8
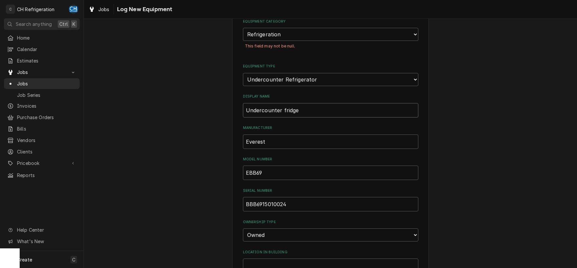
click at [327, 112] on input "Undercounter fridge" at bounding box center [330, 110] width 175 height 14
type input "Undercounter"
click at [243, 73] on select "Choose equipment type... Bar Refrigeration Blast Chiller Chef Base Freezer Chef…" at bounding box center [330, 79] width 175 height 13
drag, startPoint x: 283, startPoint y: 78, endPoint x: 436, endPoint y: 117, distance: 157.9
click at [426, 118] on div "Please provide the following information to log a new piece of equipment: Equip…" at bounding box center [330, 205] width 197 height 421
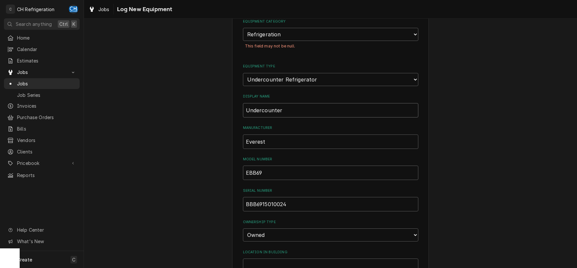
drag, startPoint x: 297, startPoint y: 108, endPoint x: 241, endPoint y: 102, distance: 56.4
click at [243, 103] on input "Undercounter" at bounding box center [330, 110] width 175 height 14
click at [506, 135] on div "Please provide the following information to log a new piece of equipment: Equip…" at bounding box center [330, 205] width 493 height 433
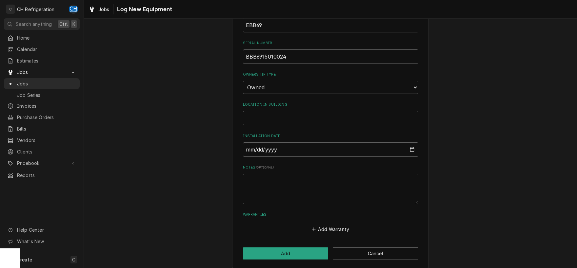
scroll to position [187, 0]
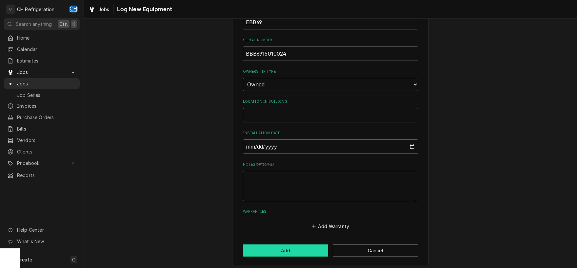
click at [288, 246] on button "Add" at bounding box center [286, 251] width 86 height 12
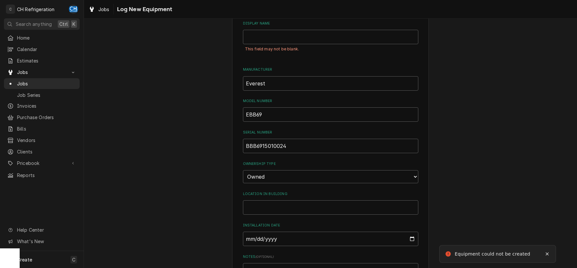
scroll to position [0, 0]
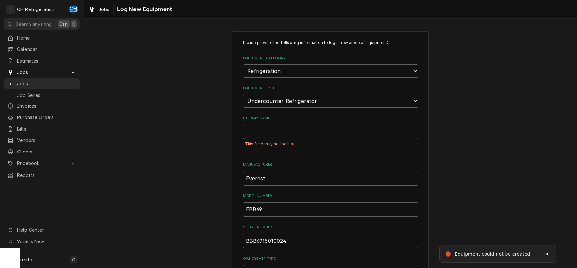
click at [292, 127] on input "Display Name" at bounding box center [330, 132] width 175 height 14
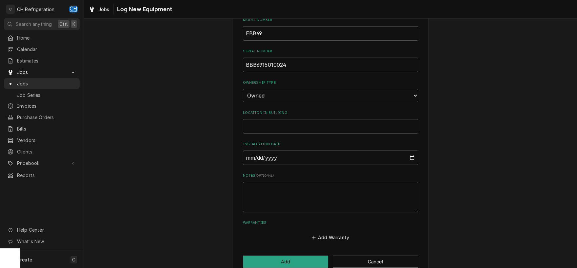
scroll to position [187, 0]
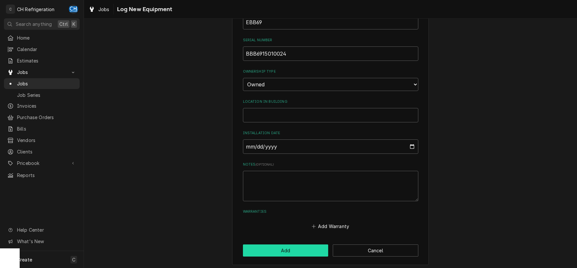
type input "Undercounter Refrigerator"
click at [289, 247] on button "Add" at bounding box center [286, 251] width 86 height 12
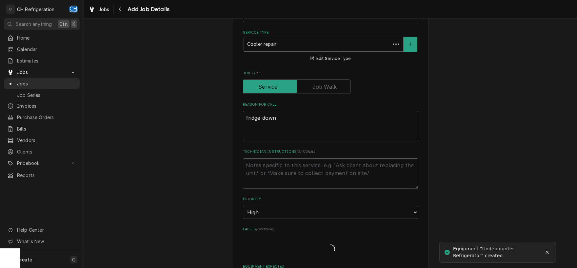
scroll to position [342, 0]
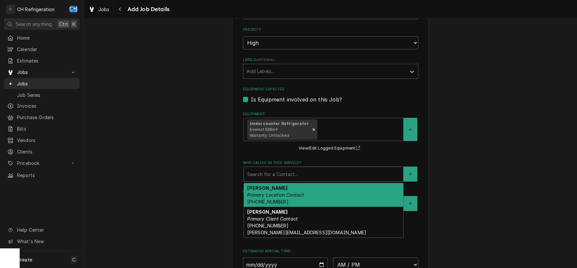
click at [380, 172] on div "Who called in this service?" at bounding box center [323, 174] width 153 height 12
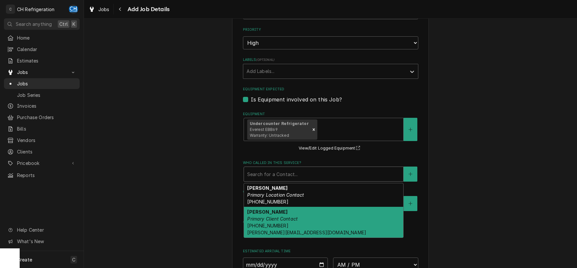
click at [325, 213] on div "Douglas Wolfe Primary Client Contact (917) 717-9289 douglas@dayglow.coffee" at bounding box center [323, 222] width 159 height 31
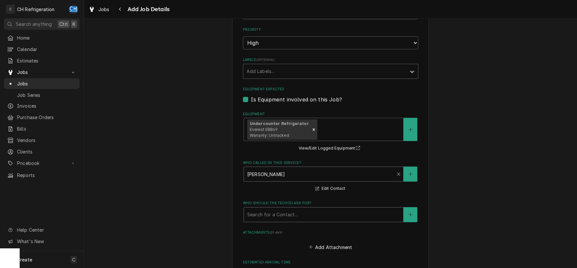
click at [321, 214] on div "Who should the tech(s) ask for?" at bounding box center [323, 215] width 153 height 12
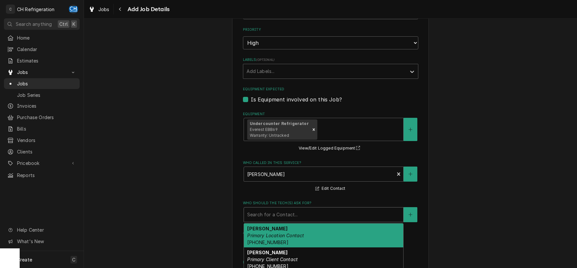
click at [311, 237] on div "Douglas Wolfe Primary Location Contact (917) 717-9289" at bounding box center [323, 236] width 159 height 24
type textarea "x"
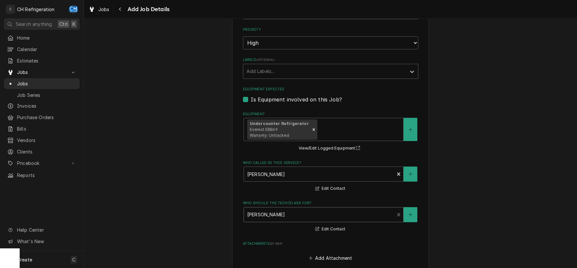
scroll to position [479, 0]
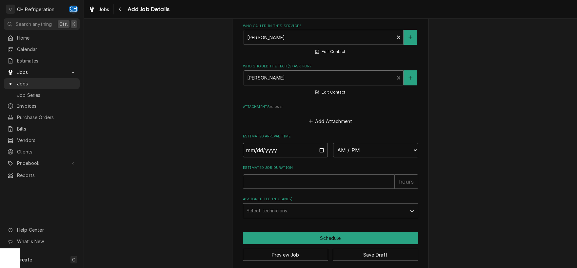
click at [319, 149] on input "Date" at bounding box center [285, 150] width 85 height 14
type input "2025-09-04"
type textarea "x"
click at [333, 143] on select "AM / PM 6:00 AM 6:15 AM 6:30 AM 6:45 AM 7:00 AM 7:15 AM 7:30 AM 7:45 AM 8:00 AM…" at bounding box center [375, 150] width 85 height 14
select select "09:00:00"
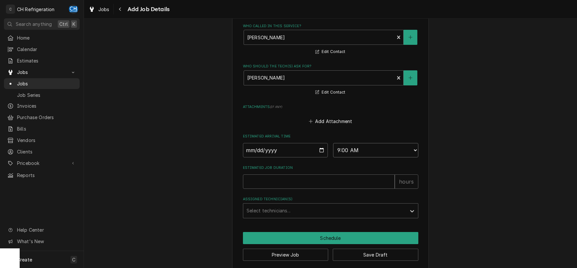
click option "9:00 AM" at bounding box center [0, 0] width 0 height 0
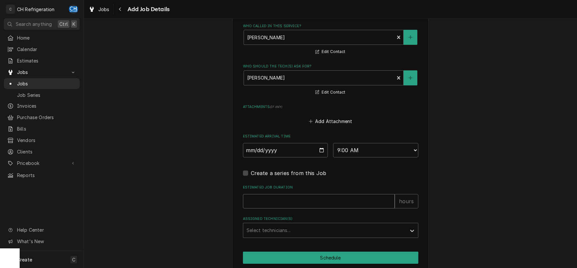
click at [350, 204] on input "Estimated Job Duration" at bounding box center [319, 201] width 152 height 14
type textarea "x"
type input "2"
type textarea "x"
type input "2"
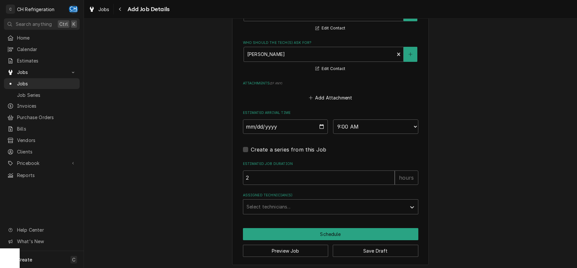
scroll to position [504, 0]
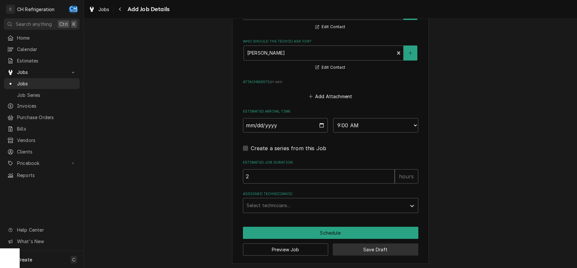
click at [400, 251] on button "Save Draft" at bounding box center [376, 250] width 86 height 12
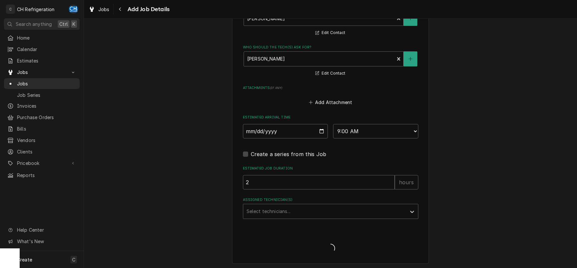
type textarea "x"
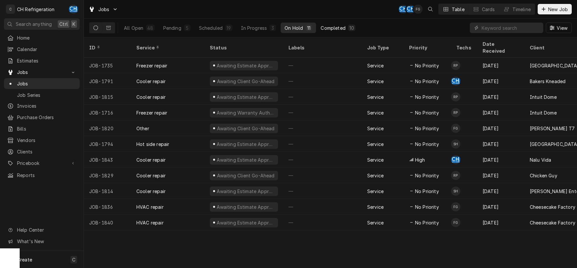
click at [334, 28] on div "Completed" at bounding box center [333, 28] width 25 height 7
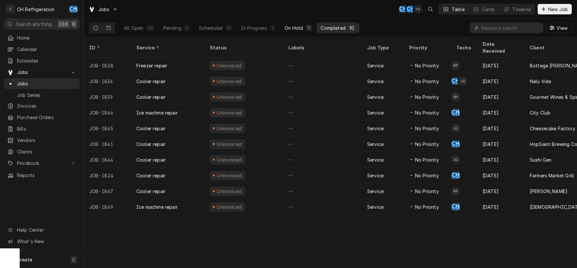
click at [295, 28] on div "On Hold" at bounding box center [293, 28] width 18 height 7
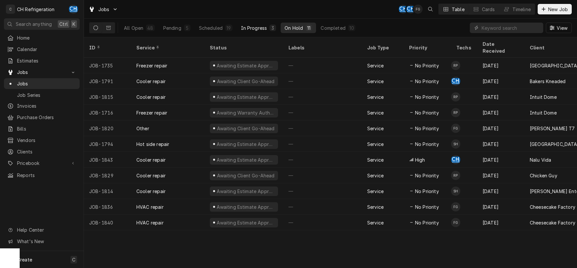
click at [259, 24] on button "In Progress 3" at bounding box center [258, 28] width 43 height 10
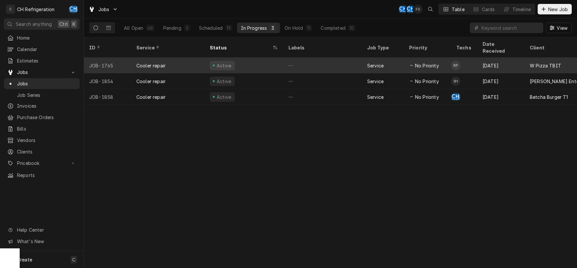
click at [277, 63] on div "Active" at bounding box center [244, 66] width 79 height 16
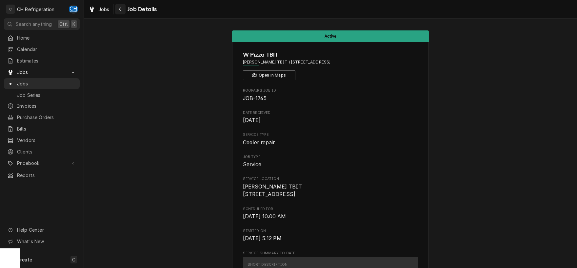
click at [121, 10] on icon "Navigate back" at bounding box center [120, 9] width 3 height 5
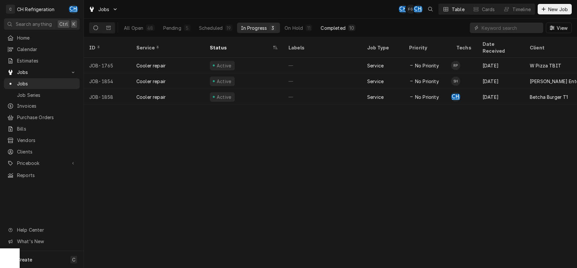
click at [334, 29] on div "Completed" at bounding box center [333, 28] width 25 height 7
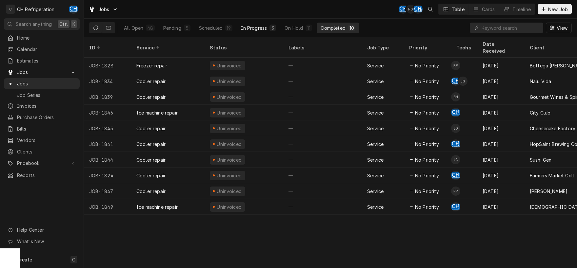
click at [257, 29] on div "In Progress" at bounding box center [254, 28] width 26 height 7
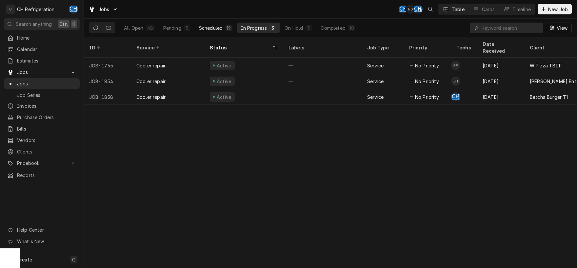
click at [200, 29] on div "Scheduled" at bounding box center [211, 28] width 24 height 7
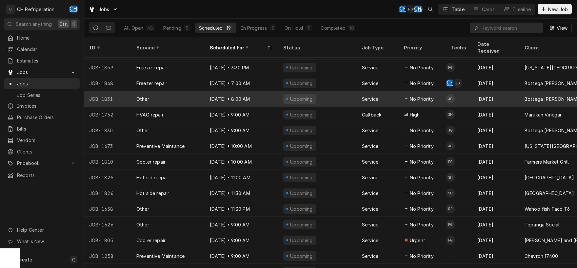
scroll to position [80, 0]
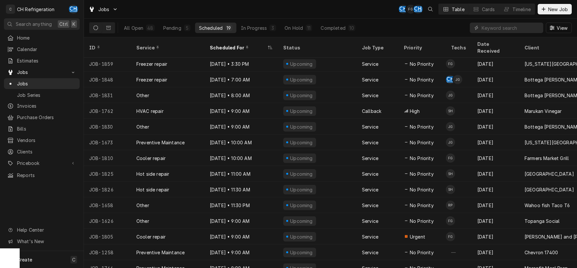
click at [294, 23] on div "All Open 48 Pending 5 Scheduled 19 In Progress 3 On Hold 11 Completed 10" at bounding box center [239, 28] width 239 height 18
click at [261, 28] on div "In Progress" at bounding box center [254, 28] width 26 height 7
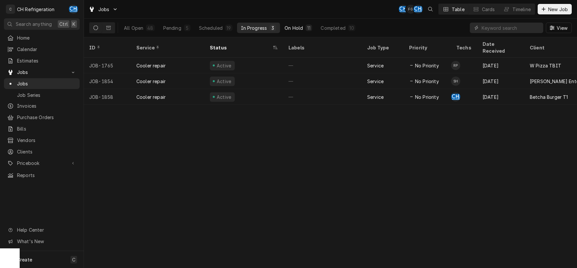
click at [294, 32] on button "On Hold 11" at bounding box center [298, 28] width 35 height 10
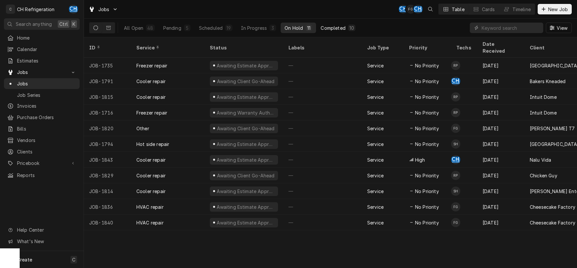
click at [330, 26] on div "Completed" at bounding box center [333, 28] width 25 height 7
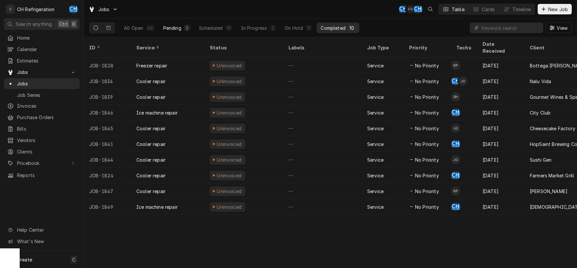
click at [172, 27] on div "Pending" at bounding box center [172, 28] width 18 height 7
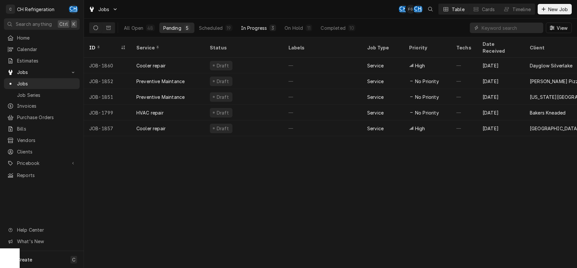
click at [255, 28] on div "In Progress" at bounding box center [254, 28] width 26 height 7
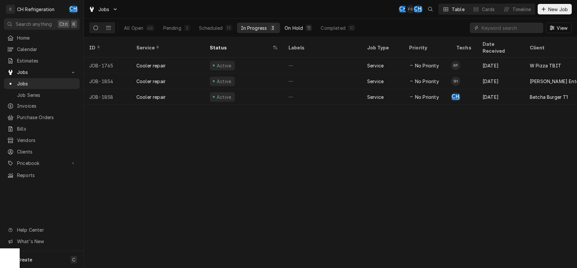
click at [303, 30] on button "On Hold 11" at bounding box center [298, 28] width 35 height 10
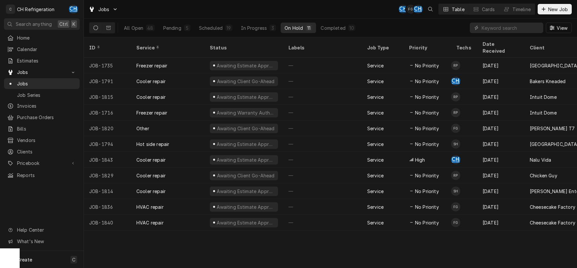
click at [315, 28] on button "On Hold 11" at bounding box center [298, 28] width 35 height 10
click at [322, 27] on div "Completed" at bounding box center [333, 28] width 25 height 7
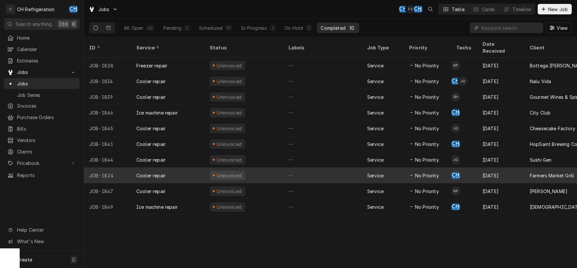
click at [324, 171] on div "—" at bounding box center [322, 176] width 79 height 16
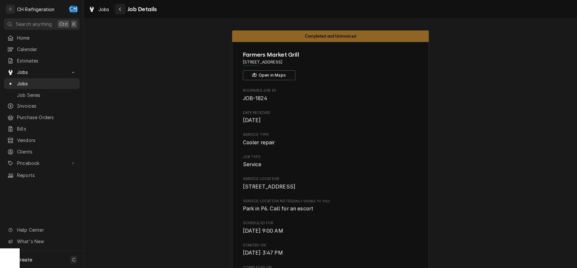
click at [121, 10] on icon "Navigate back" at bounding box center [120, 9] width 3 height 5
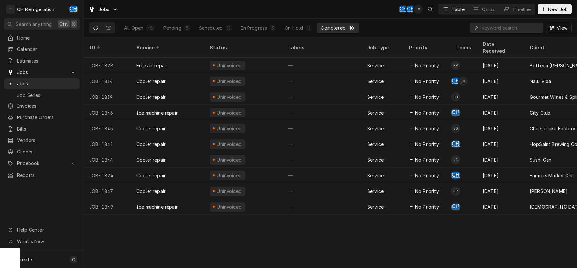
click at [214, 35] on div "All Open 48 Pending 5 Scheduled 19 In Progress 3 On Hold 11 Completed 10" at bounding box center [239, 28] width 239 height 18
click at [212, 27] on div "Scheduled" at bounding box center [211, 28] width 24 height 7
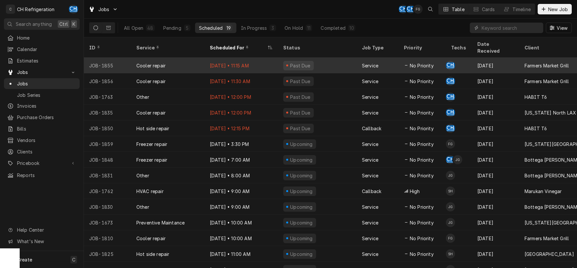
click at [355, 58] on div "Past Due" at bounding box center [317, 66] width 79 height 16
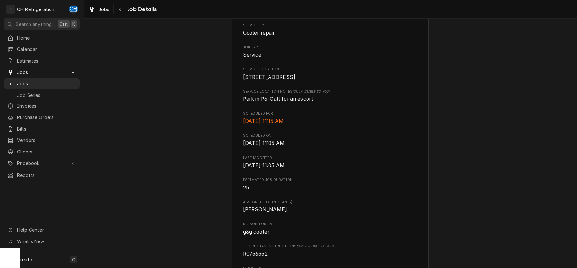
scroll to position [137, 0]
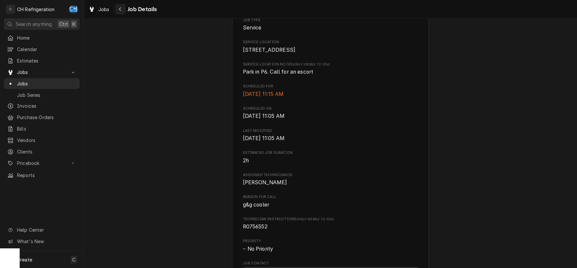
click at [117, 6] on div "Navigate back" at bounding box center [120, 9] width 7 height 7
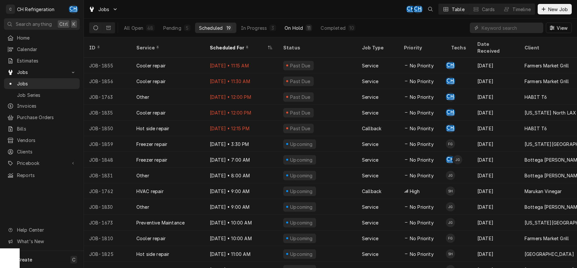
click at [291, 27] on div "On Hold" at bounding box center [293, 28] width 18 height 7
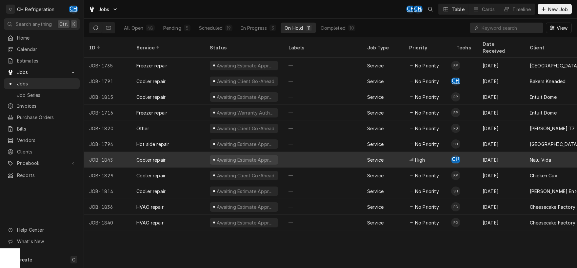
click at [305, 152] on div "—" at bounding box center [322, 160] width 79 height 16
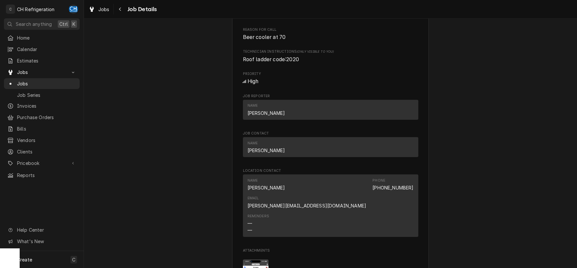
scroll to position [479, 0]
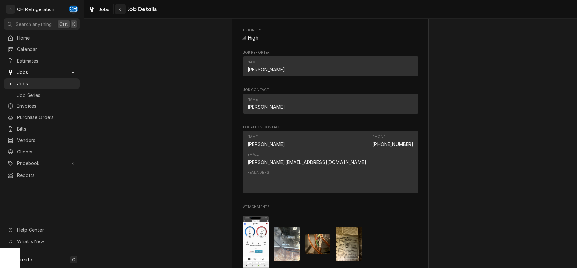
click at [122, 11] on div "Navigate back" at bounding box center [120, 9] width 7 height 7
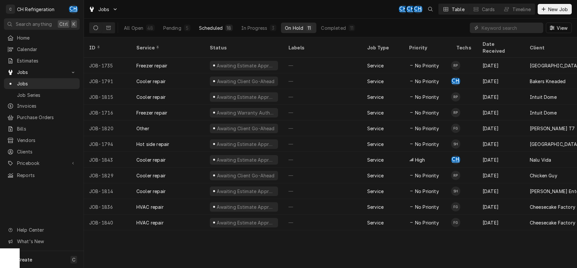
click at [205, 30] on div "Scheduled" at bounding box center [211, 28] width 24 height 7
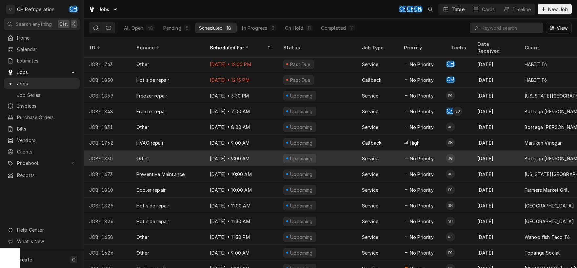
scroll to position [65, 0]
